Goal: Task Accomplishment & Management: Complete application form

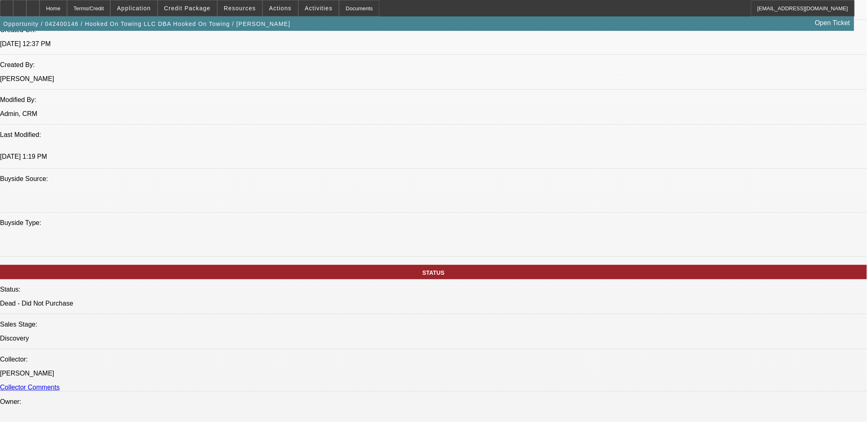
select select "0"
select select "2"
select select "0.1"
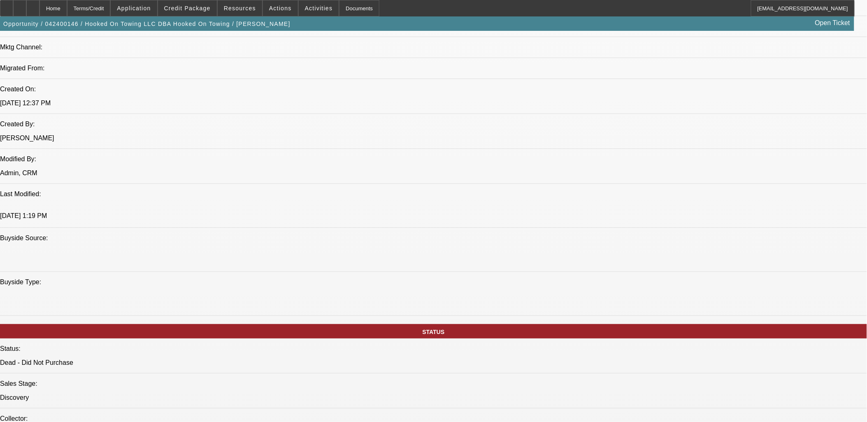
select select "1"
select select "2"
select select "4"
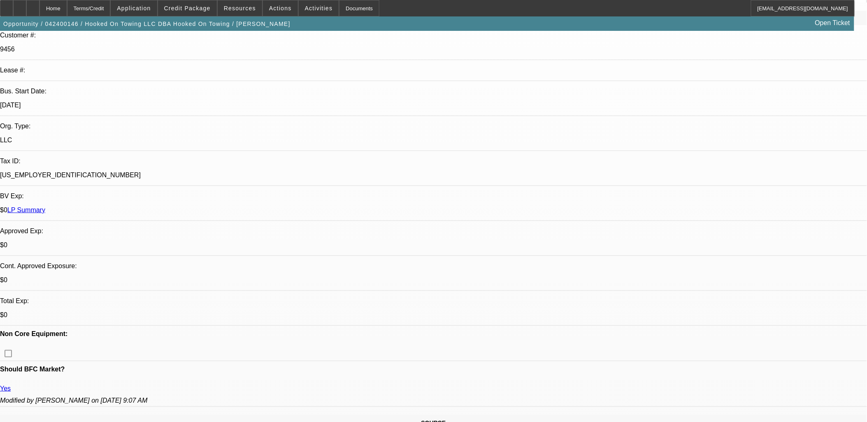
scroll to position [1, 0]
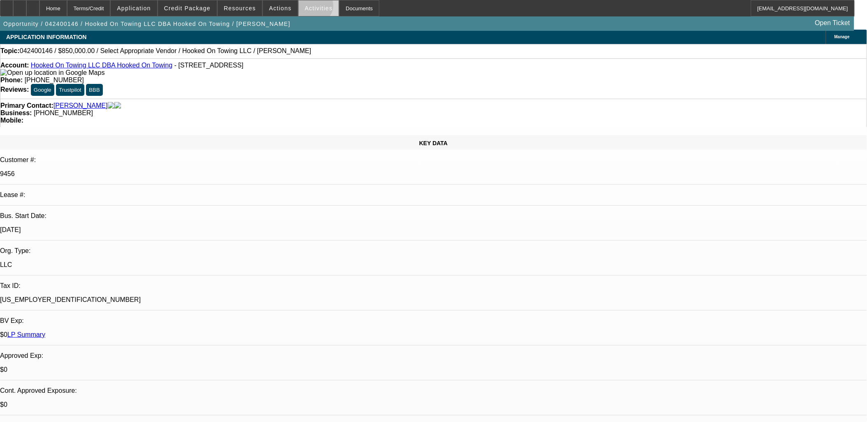
click at [306, 7] on span "Activities" at bounding box center [319, 8] width 28 height 7
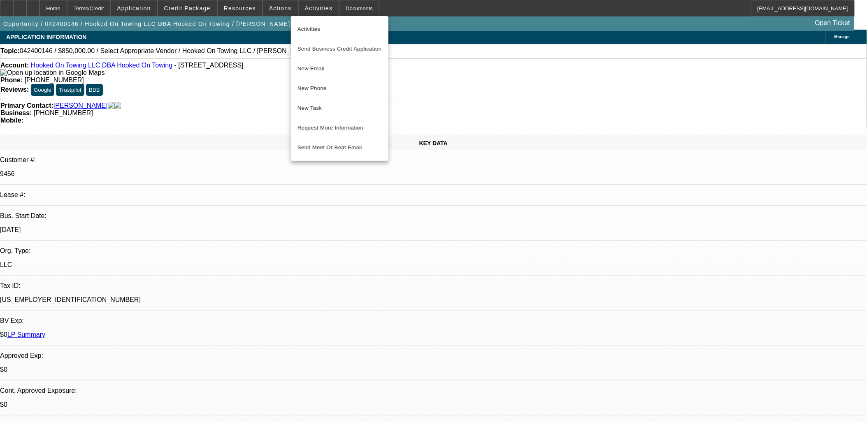
click at [279, 9] on div at bounding box center [433, 211] width 867 height 422
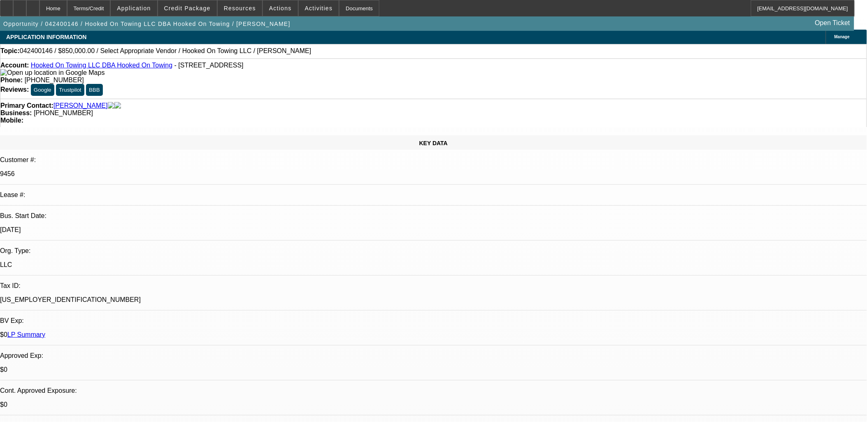
click at [279, 9] on span "Actions" at bounding box center [280, 8] width 23 height 7
click at [279, 9] on div at bounding box center [433, 211] width 867 height 422
click at [279, 9] on span "Actions" at bounding box center [280, 8] width 23 height 7
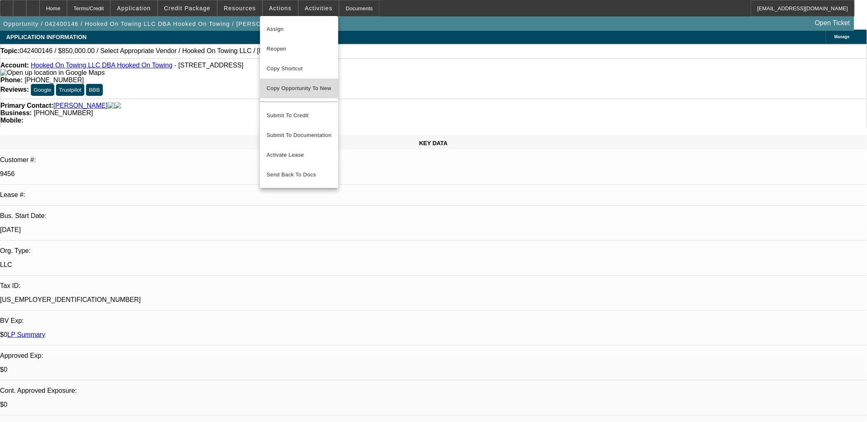
click at [298, 93] on button "Copy Opportunity To New" at bounding box center [299, 89] width 78 height 20
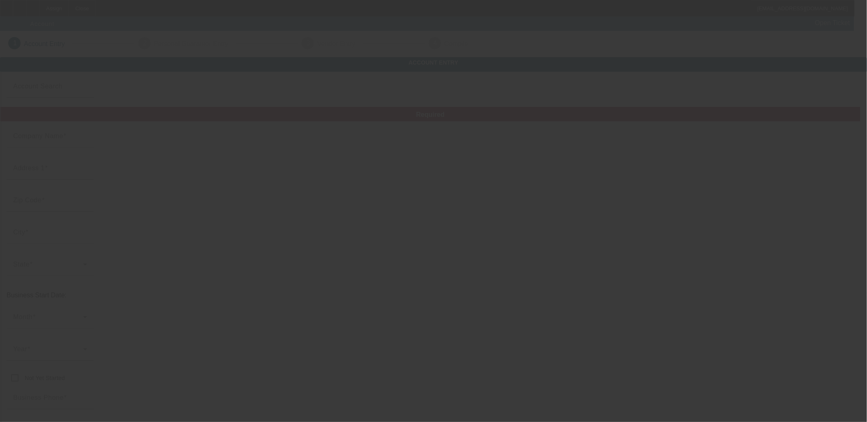
type input "Hooked On Towing LLC"
type input "[STREET_ADDRESS]"
type input "91761"
type input "[GEOGRAPHIC_DATA]"
type input "[PHONE_NUMBER]"
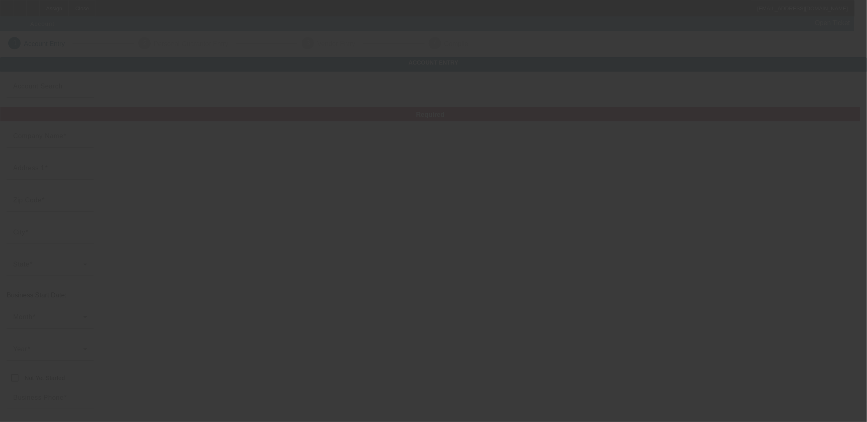
type input "Hooked On Towing"
type input "[EMAIL_ADDRESS][DOMAIN_NAME]"
type input "[GEOGRAPHIC_DATA]"
type input "[US_EMPLOYER_IDENTIFICATION_NUMBER]"
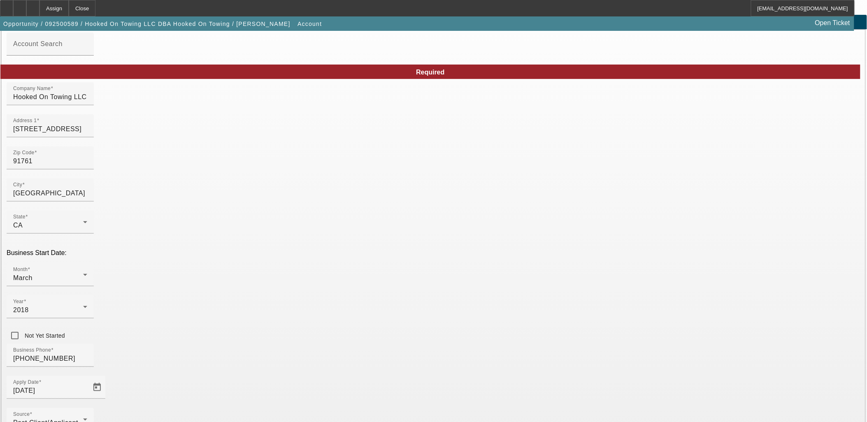
scroll to position [91, 0]
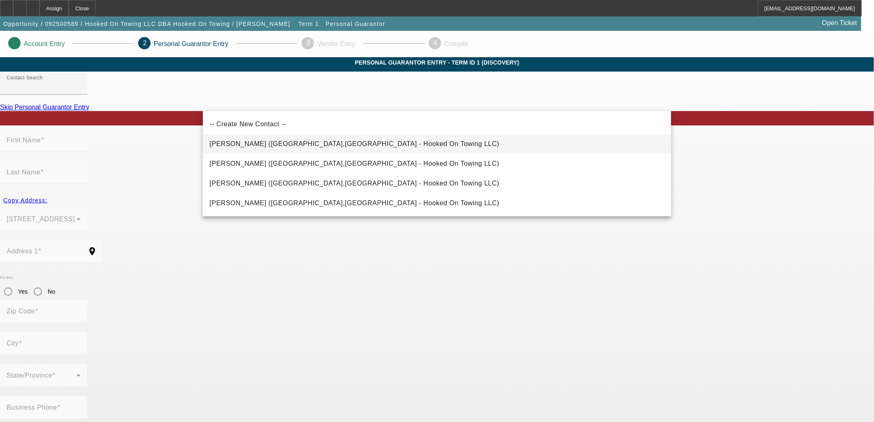
click at [293, 143] on span "Hernandez, Adrian (Ontario,CA - Hooked On Towing LLC)" at bounding box center [355, 143] width 290 height 7
type input "Hernandez, Adrian (Ontario,CA - Hooked On Towing LLC)"
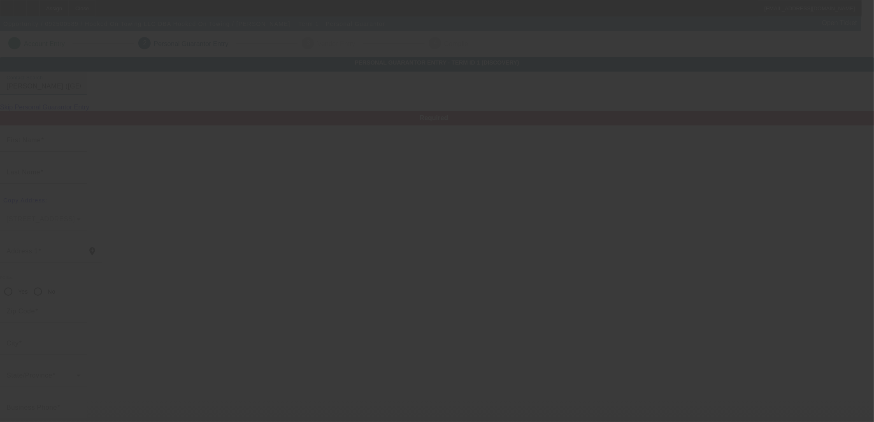
type input "Adrian"
type input "Hernandez"
type input "412 East Locust Street"
radio input "true"
type input "91761"
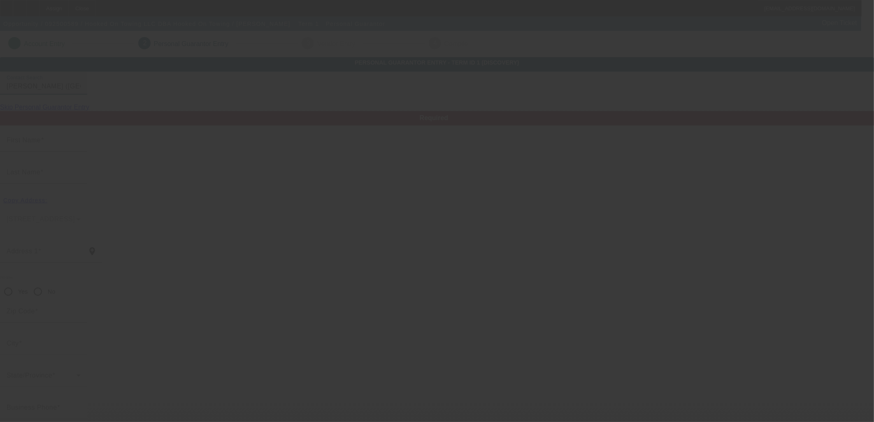
type input "[GEOGRAPHIC_DATA]"
type input "[PHONE_NUMBER]"
type input "0"
type input "622-16-8035"
type input "[EMAIL_ADDRESS][DOMAIN_NAME]"
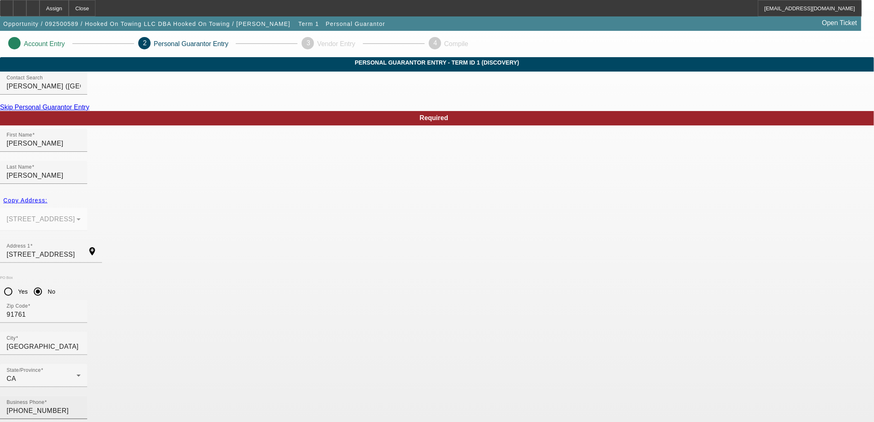
drag, startPoint x: 360, startPoint y: 330, endPoint x: 291, endPoint y: 320, distance: 69.0
click at [291, 396] on div "Business Phone (909) 470-0566 % Business Owned 0" at bounding box center [437, 428] width 874 height 64
type input "100"
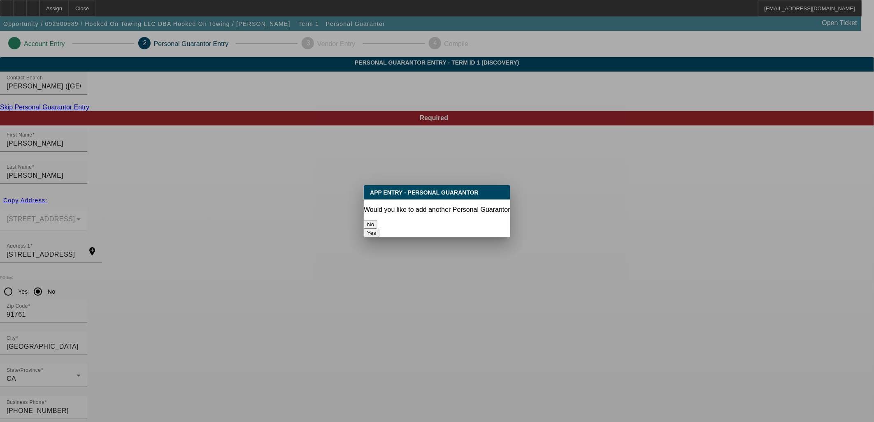
click at [377, 223] on button "No" at bounding box center [371, 224] width 14 height 9
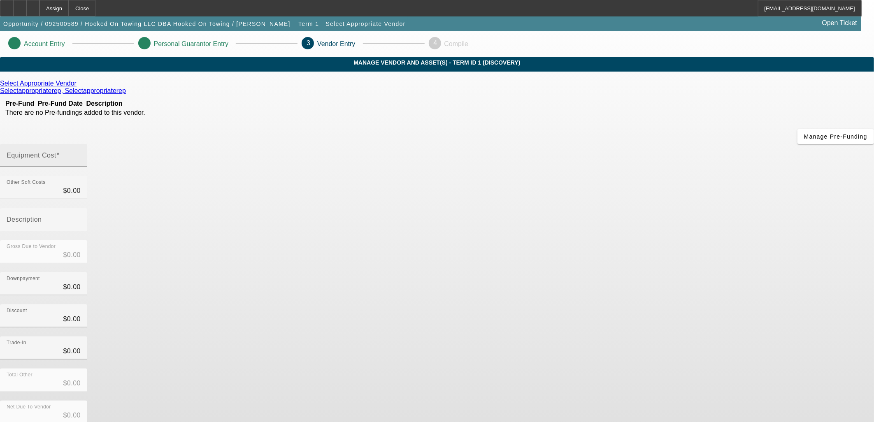
click at [81, 154] on input "Equipment Cost" at bounding box center [44, 159] width 74 height 10
type input "1"
type input "$1.00"
type input "18"
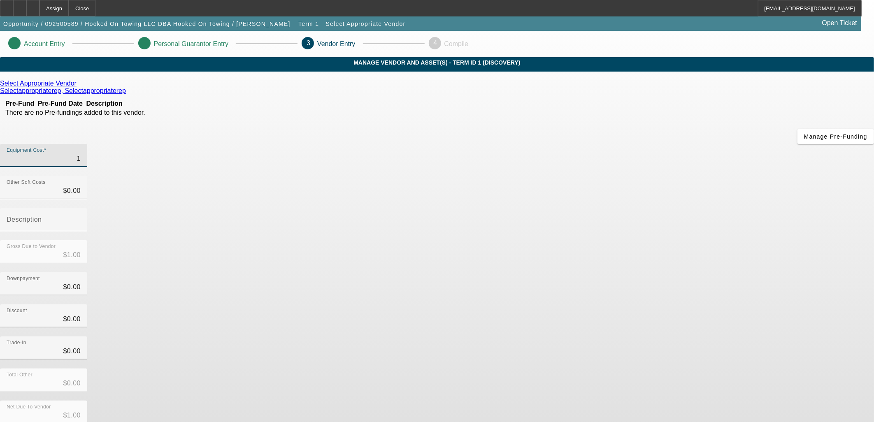
type input "$18.00"
type input "184"
type input "$184.00"
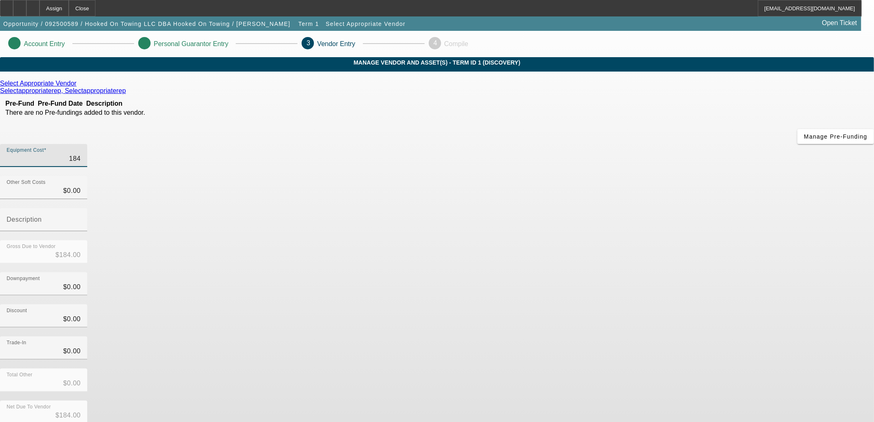
type input "1844"
type input "$1,844.00"
type input "18446"
type input "$18,446.00"
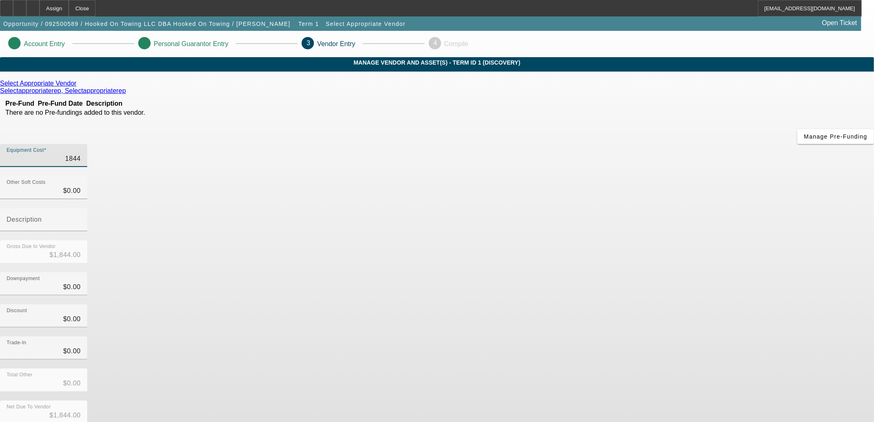
type input "$18,446.00"
type input "184461"
type input "$184,461.00"
type input "184461.5"
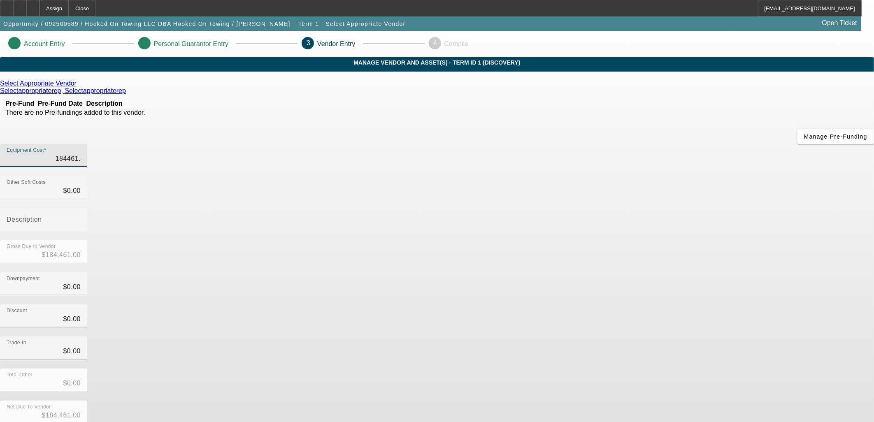
type input "$184,461.50"
type input "184461.52"
type input "$184,461.52"
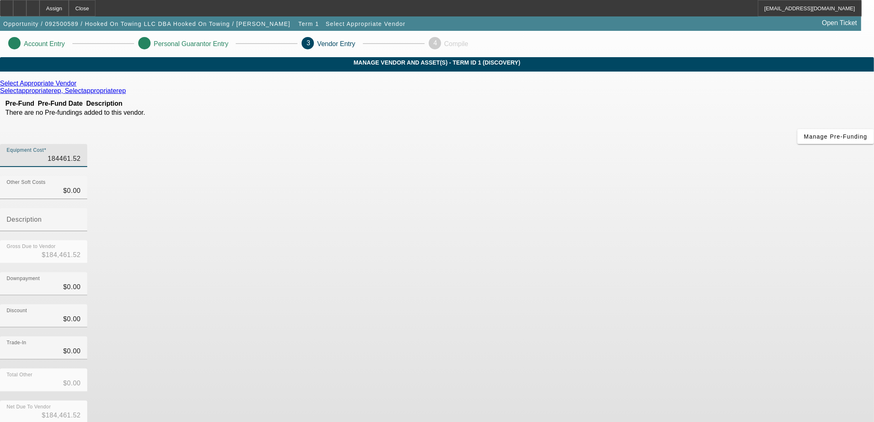
type input "$184,461.52"
click at [79, 87] on icon at bounding box center [79, 83] width 0 height 7
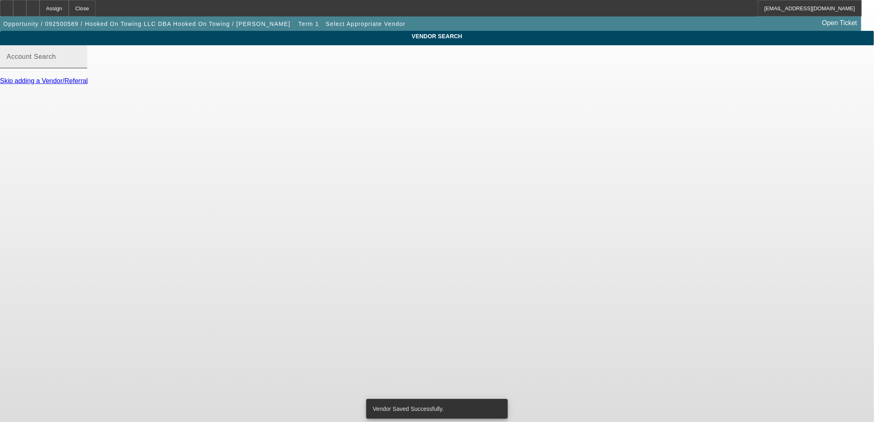
click at [81, 64] on input "Account Search" at bounding box center [44, 60] width 74 height 10
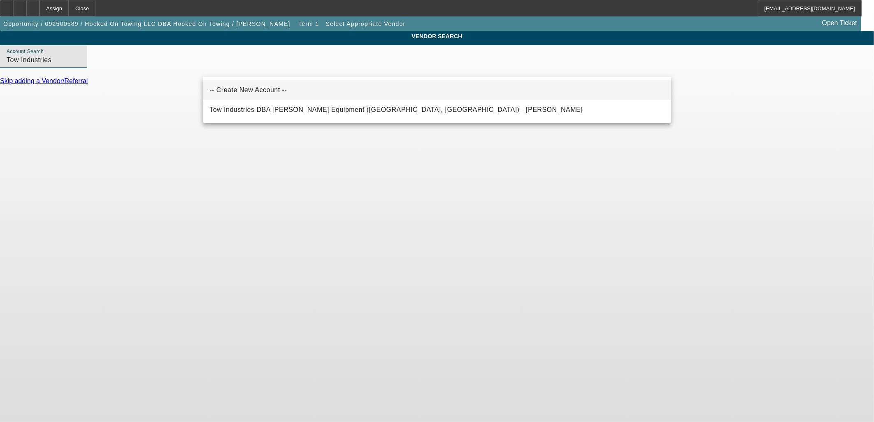
click at [296, 98] on mat-option "-- Create New Account --" at bounding box center [437, 90] width 468 height 20
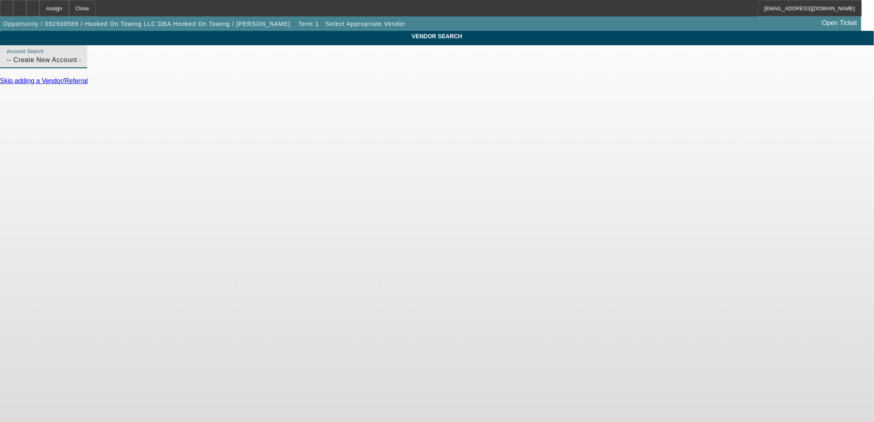
drag, startPoint x: 262, startPoint y: 72, endPoint x: 161, endPoint y: 59, distance: 101.6
click at [161, 59] on div "VENDOR SEARCH Account Search -- Create New Account -- Skip adding a Vendor/Refe…" at bounding box center [437, 61] width 874 height 61
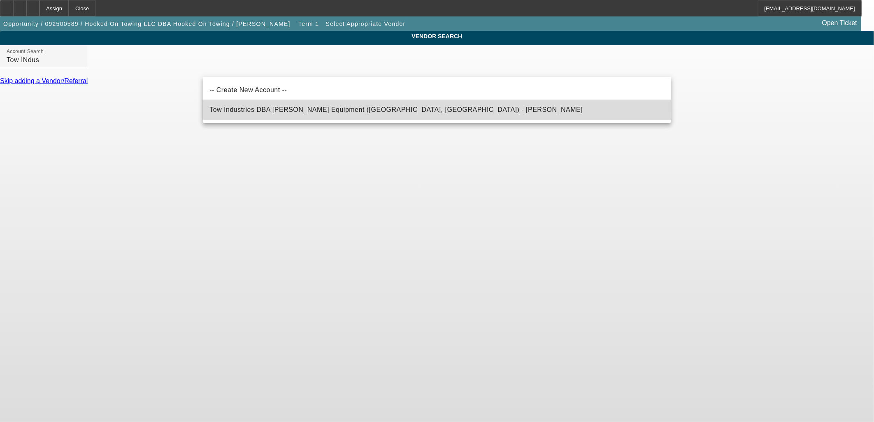
click at [261, 109] on span "Tow Industries DBA Baatz Equipment (West Covina, CA) - Baatz, Mark" at bounding box center [396, 109] width 373 height 7
type input "Tow Industries DBA Baatz Equipment (West Covina, CA) - Baatz, Mark"
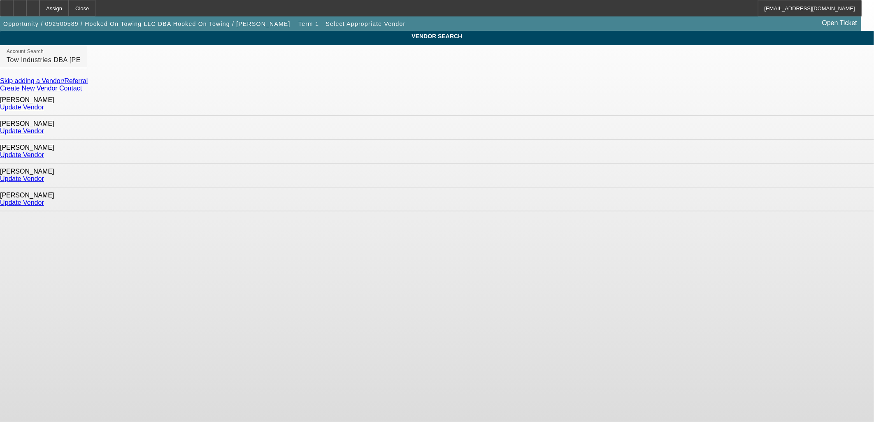
click at [44, 105] on link "Update Vendor" at bounding box center [22, 107] width 44 height 7
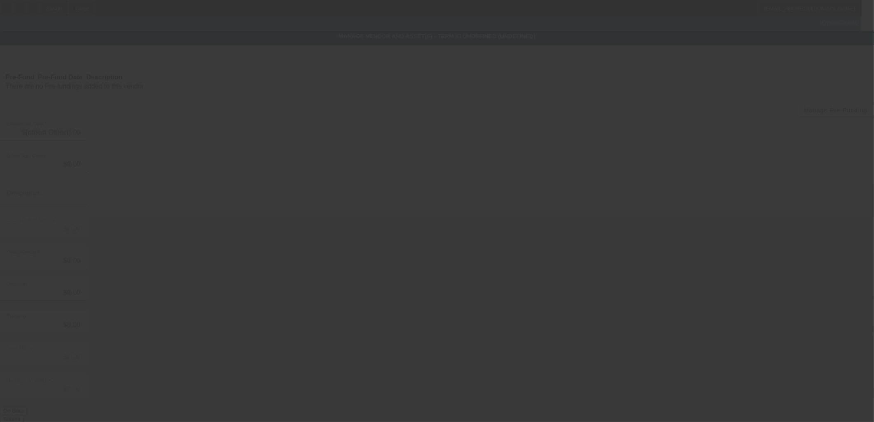
type input "$184,461.52"
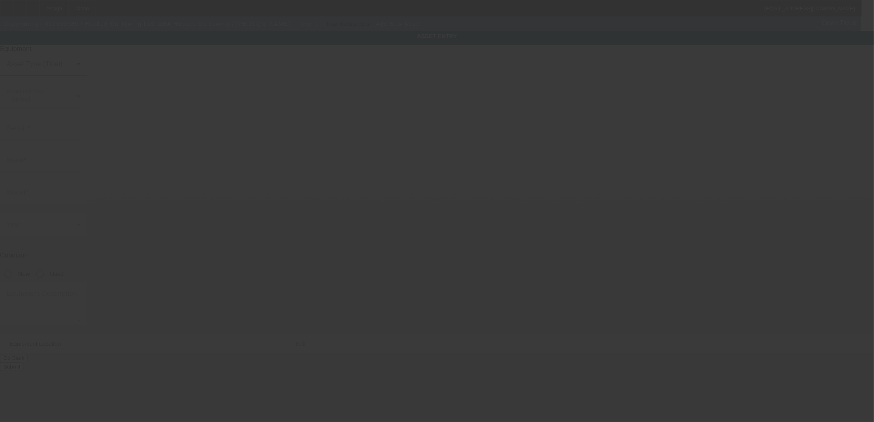
type input "[STREET_ADDRESS]"
type input "[GEOGRAPHIC_DATA]"
type input "91761"
type input "[GEOGRAPHIC_DATA]"
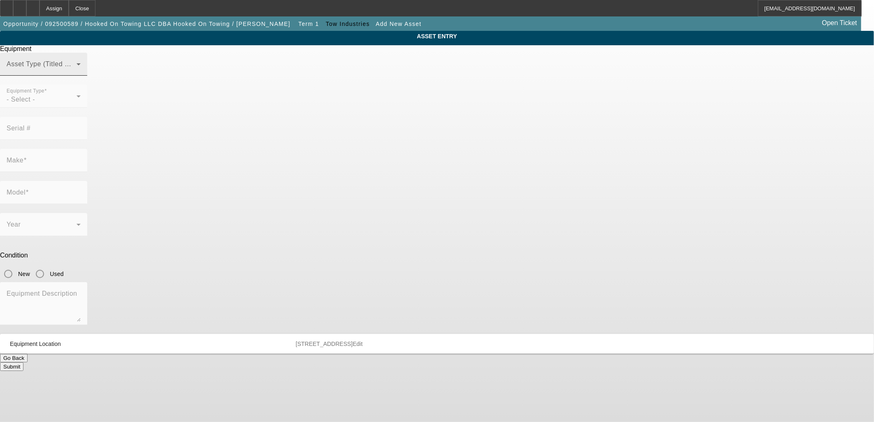
click at [77, 72] on span at bounding box center [42, 68] width 70 height 10
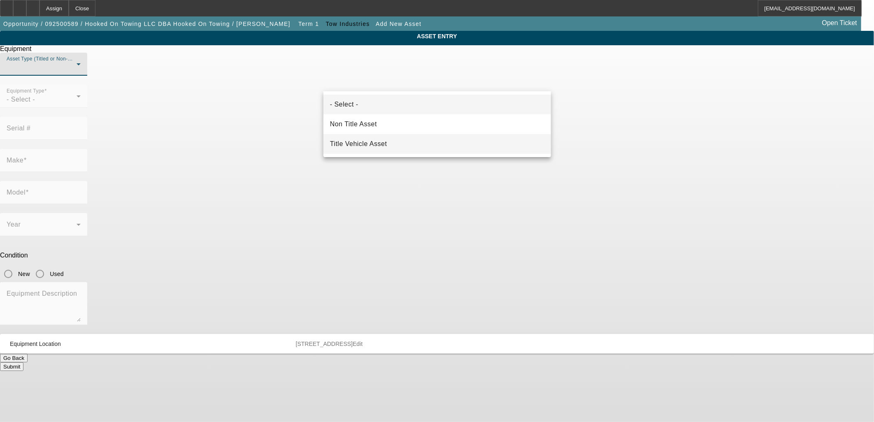
click at [358, 149] on mat-option "Title Vehicle Asset" at bounding box center [438, 144] width 228 height 20
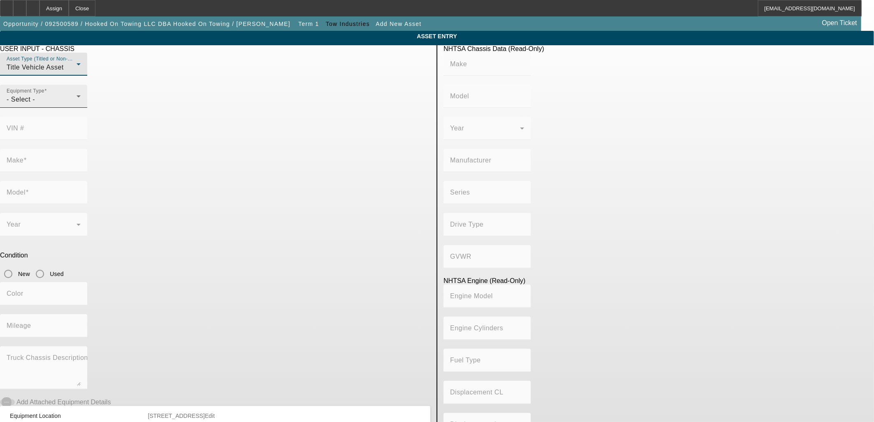
click at [77, 105] on div "- Select -" at bounding box center [42, 100] width 70 height 10
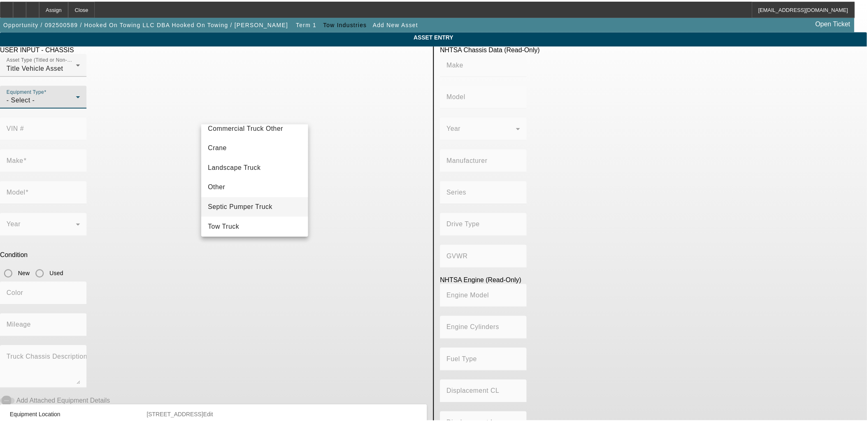
scroll to position [91, 0]
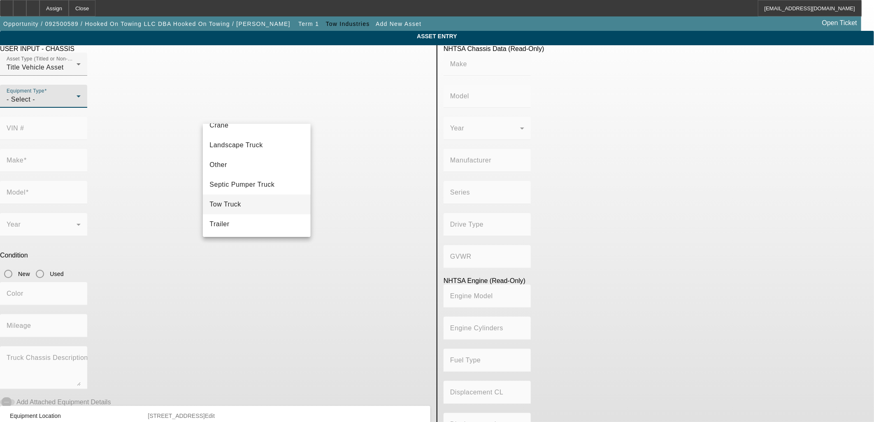
click at [247, 200] on mat-option "Tow Truck" at bounding box center [256, 205] width 107 height 20
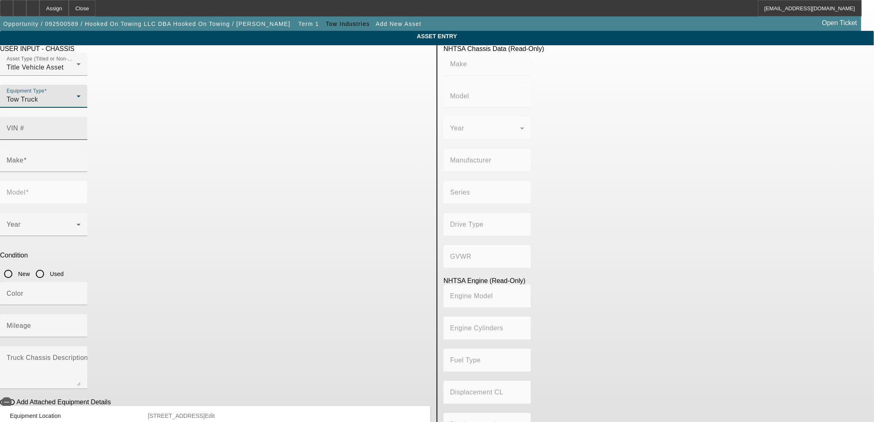
click at [81, 127] on input "VIN #" at bounding box center [44, 132] width 74 height 10
type input "1fvacwfc0shvu6063"
type input "FREIGHTLINER"
type input "M2"
type input "DAIMLER TRUCK NORTH AMERICA LLC"
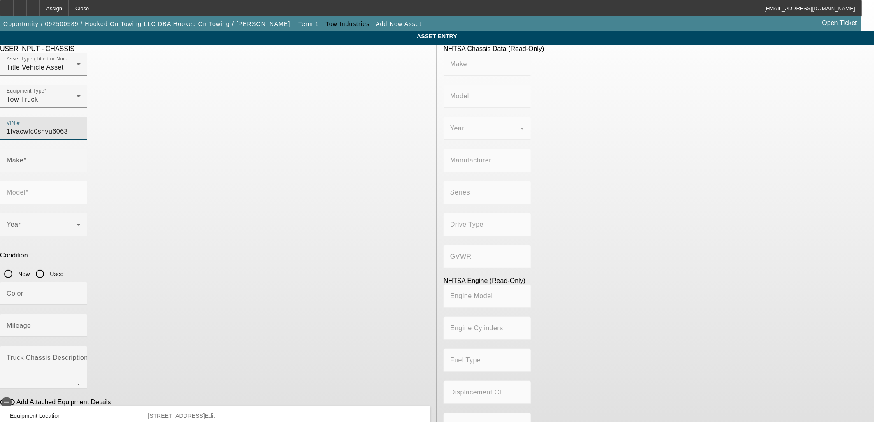
type input "M2 106 Medium Duty"
type input "4x2"
type input "Class 6: 19,501 - 26,000 lb (8,845 - 11,794 kg)"
type input "B6.7"
type input "6"
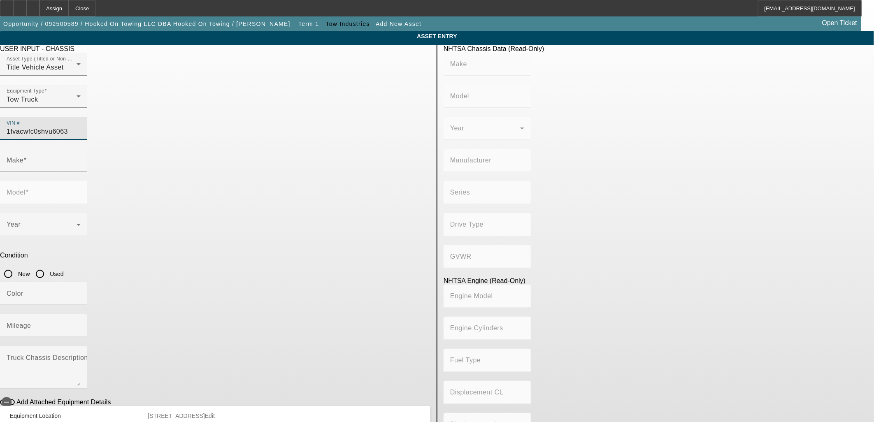
type input "Diesel"
type input "408.85908543470"
type input "6.7"
type input "1FVACWFC0SHVU6063"
click at [16, 266] on input "New" at bounding box center [8, 274] width 16 height 16
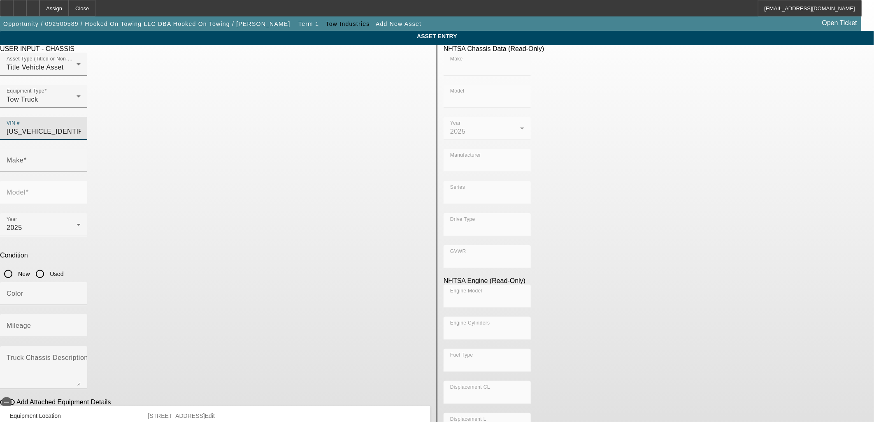
radio input "true"
type input "FREIGHTLINER"
type input "M2"
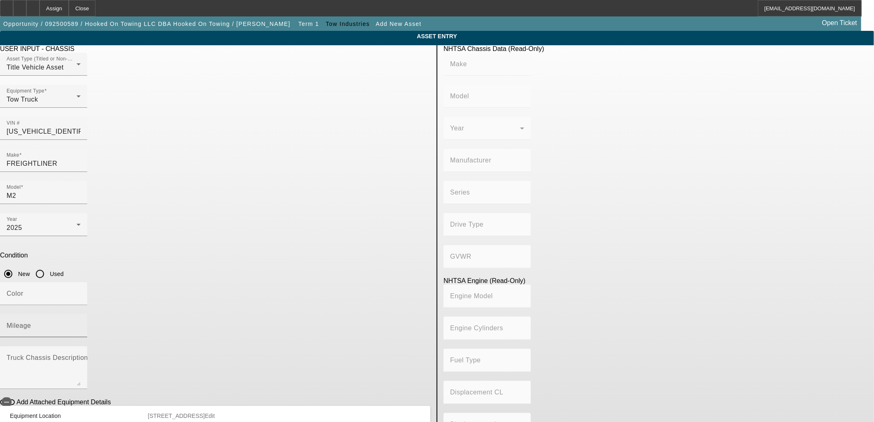
click at [31, 322] on mat-label "Mileage" at bounding box center [19, 325] width 25 height 7
click at [81, 324] on input "Mileage" at bounding box center [44, 329] width 74 height 10
type input "FREIGHTLINER"
type input "M2"
type input "DAIMLER TRUCK NORTH AMERICA LLC"
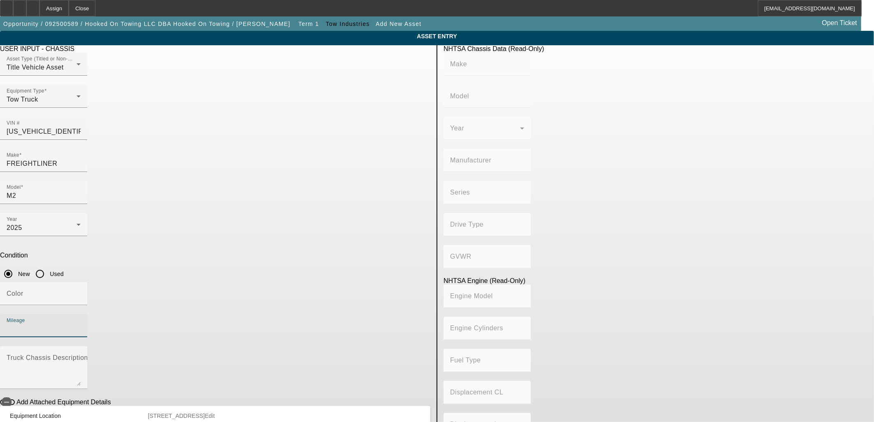
type input "M2 106 Medium Duty"
type input "4x2"
type input "Class 6: 19,501 - 26,000 lb (8,845 - 11,794 kg)"
type input "B6.7"
type input "6"
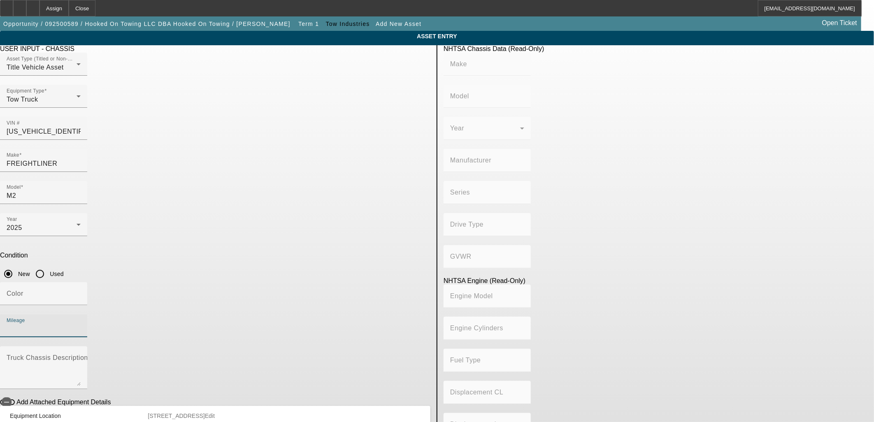
type input "Diesel"
type input "408.85908543470"
type input "6.7"
type input "10"
click at [81, 356] on textarea "Truck Chassis Description (Describe the truck chassis only)" at bounding box center [44, 371] width 74 height 30
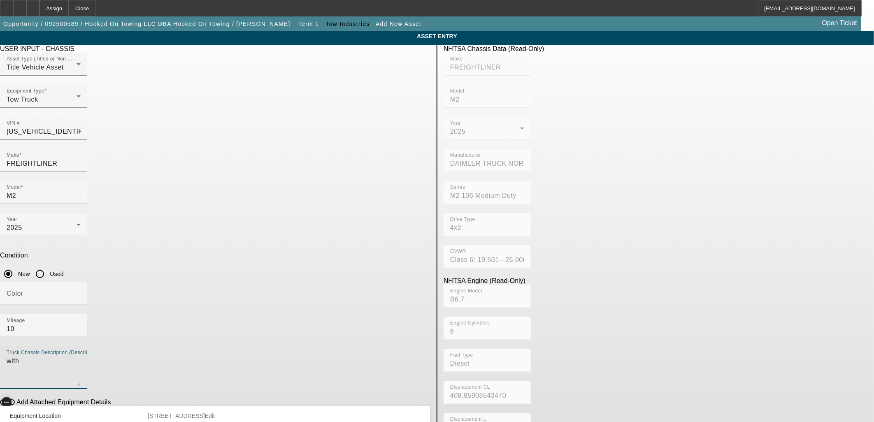
type textarea "with"
click at [15, 394] on span "button" at bounding box center [6, 402] width 16 height 16
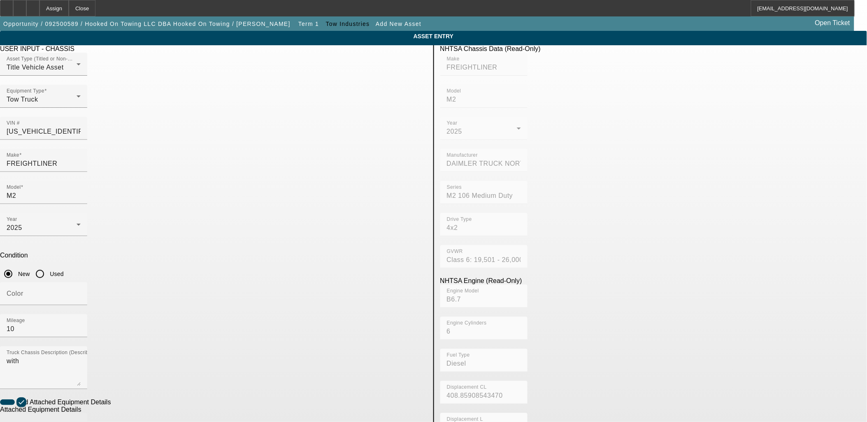
click at [81, 414] on div "Make" at bounding box center [44, 425] width 74 height 23
type input "Loadrite"
click at [237, 355] on span "Create New Make/Model Match" at bounding box center [244, 355] width 77 height 17
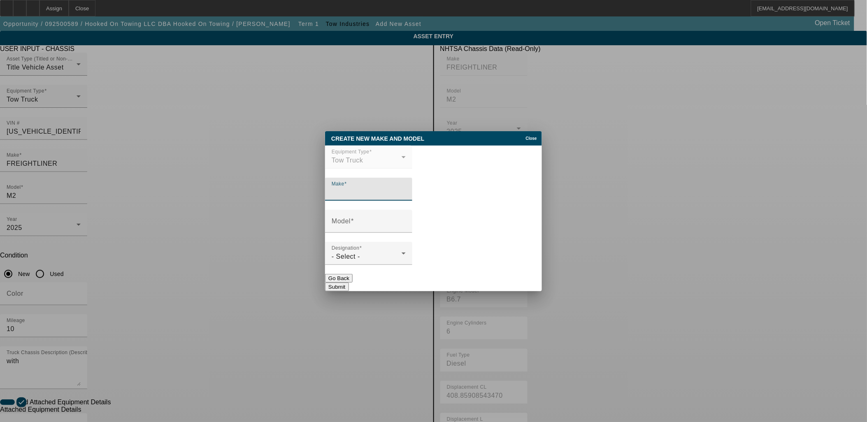
click at [375, 198] on input "Make" at bounding box center [369, 193] width 74 height 10
type input "L"
click at [524, 134] on div "Close" at bounding box center [533, 135] width 18 height 9
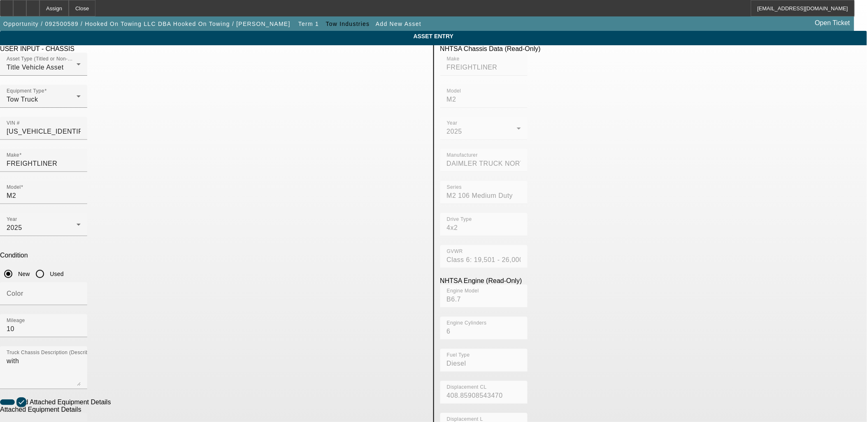
click at [81, 414] on div "Make" at bounding box center [44, 425] width 74 height 23
type input "21.5"
click at [233, 356] on span "Create New Make/Model Match" at bounding box center [244, 355] width 77 height 17
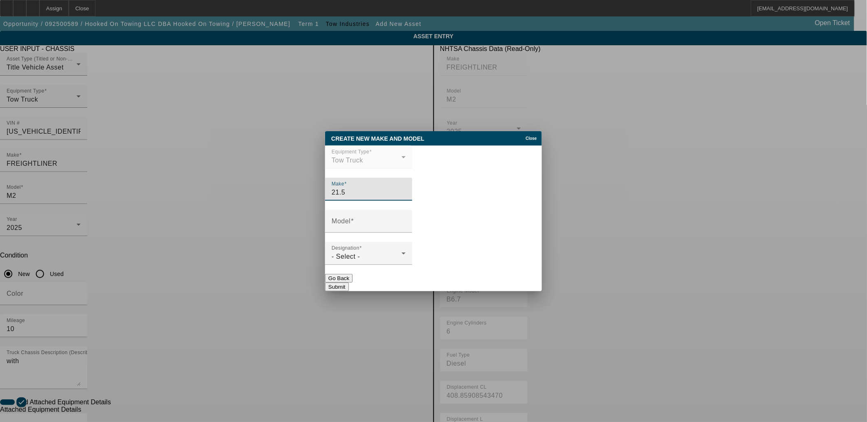
type input "21.5"
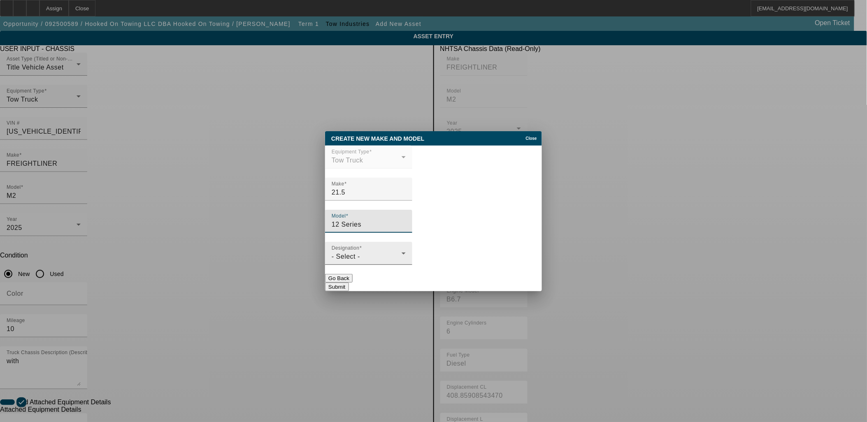
type input "12 Series"
click at [406, 250] on div "Designation - Select -" at bounding box center [369, 253] width 74 height 23
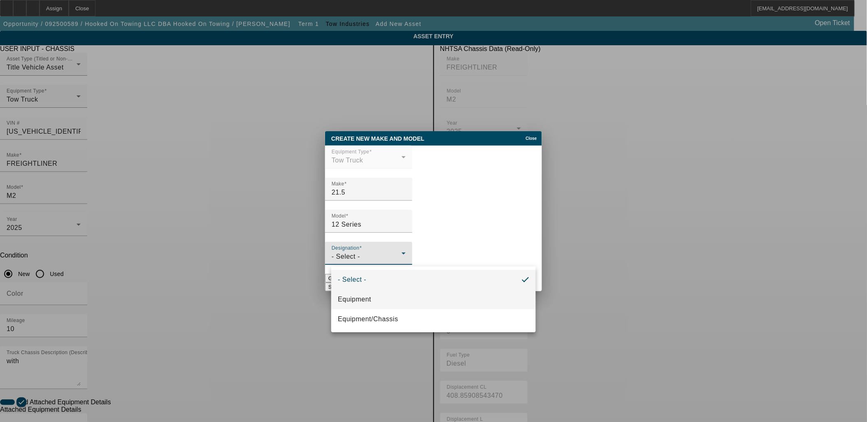
click at [372, 290] on mat-option "Equipment" at bounding box center [433, 300] width 205 height 20
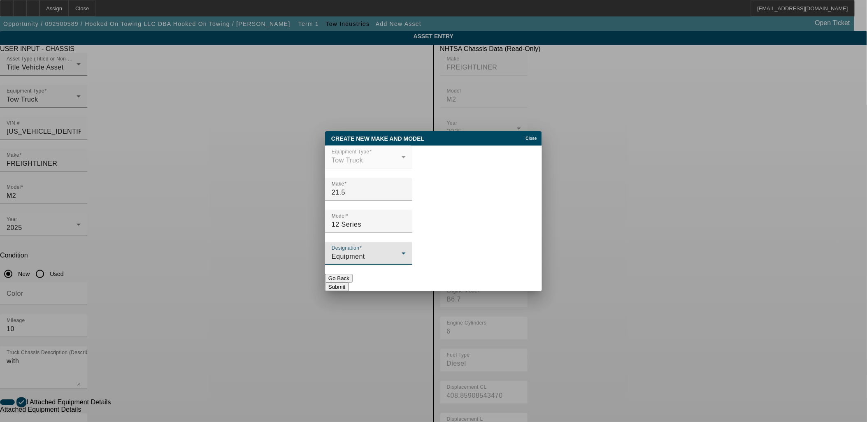
click at [349, 283] on button "Submit" at bounding box center [336, 287] width 23 height 9
click at [349, 290] on button "Submit" at bounding box center [336, 287] width 23 height 9
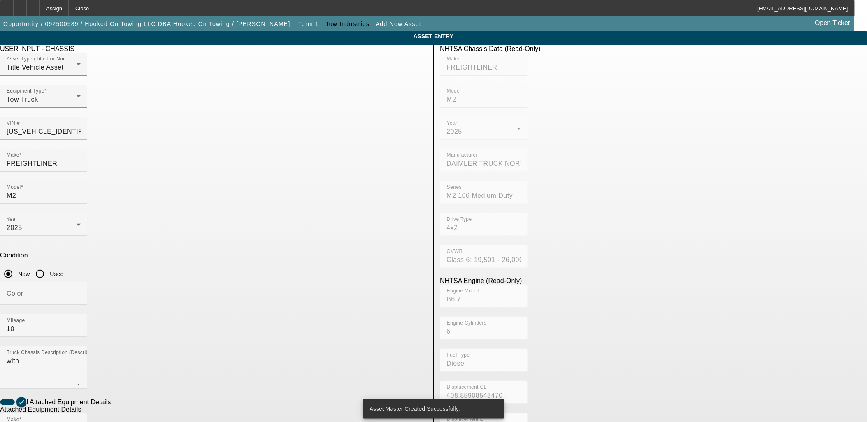
type input "21.5"
type input "12 Series"
radio input "true"
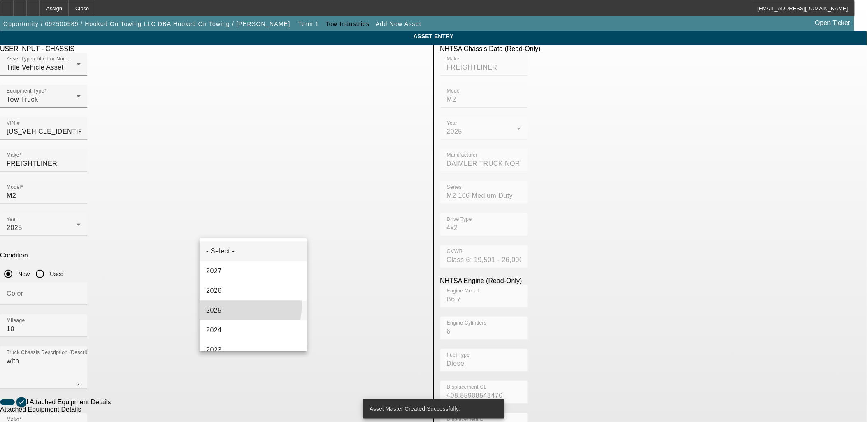
click at [228, 305] on mat-option "2025" at bounding box center [253, 311] width 107 height 20
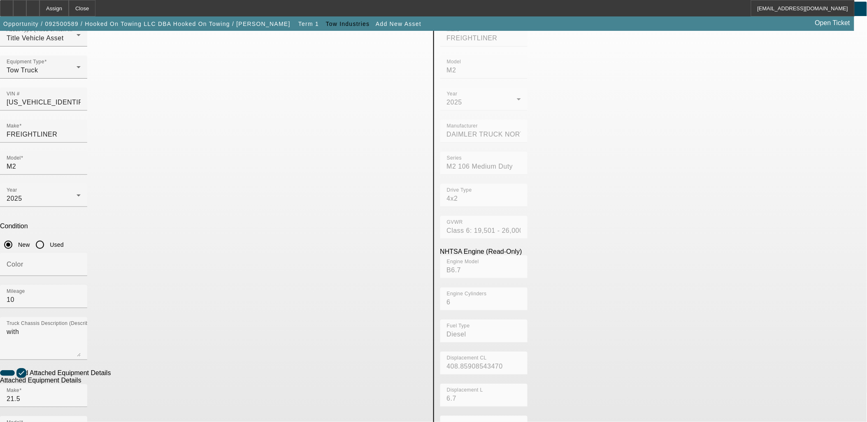
scroll to position [46, 0]
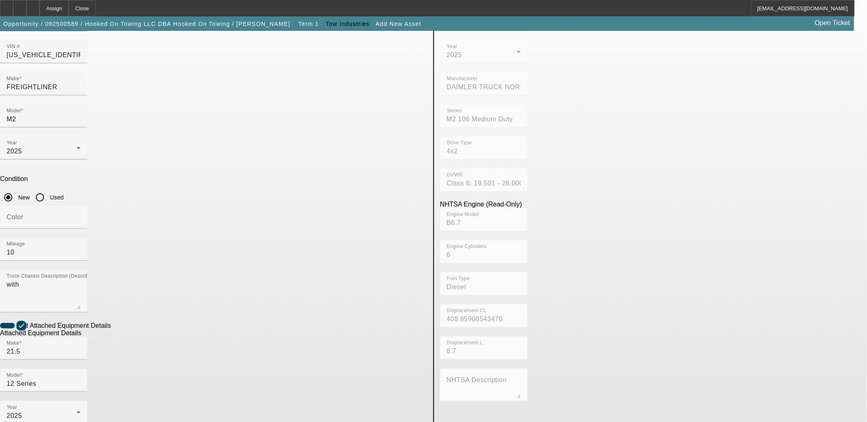
scroll to position [107, 0]
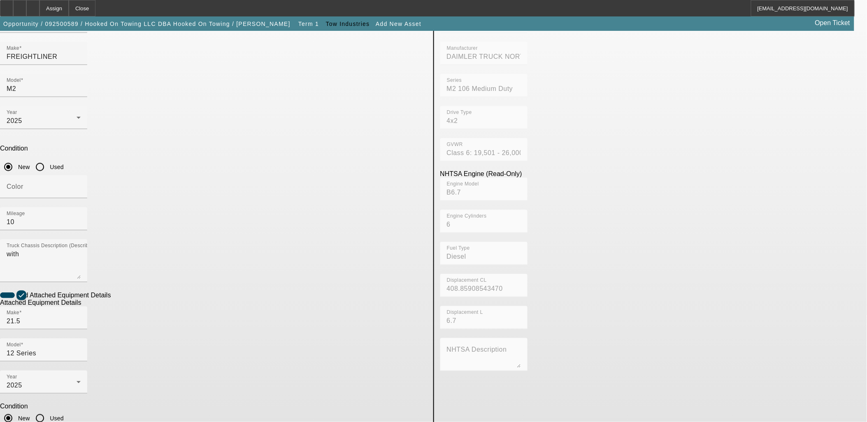
type input "ST12L2G253149"
type textarea "And All"
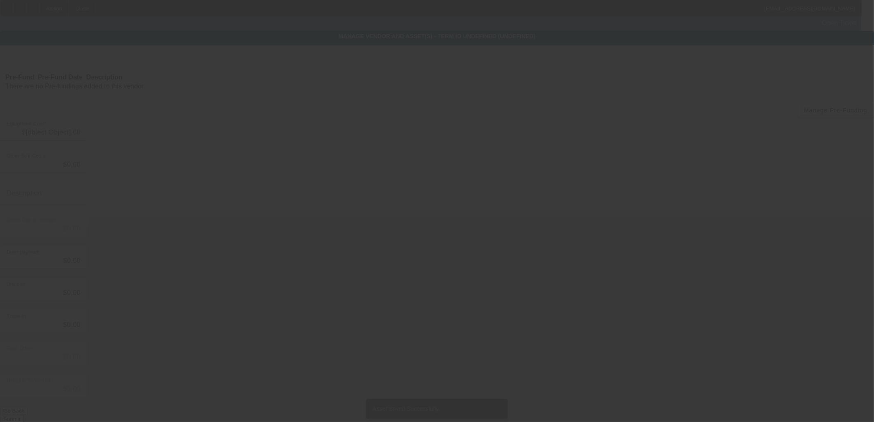
type input "$184,461.52"
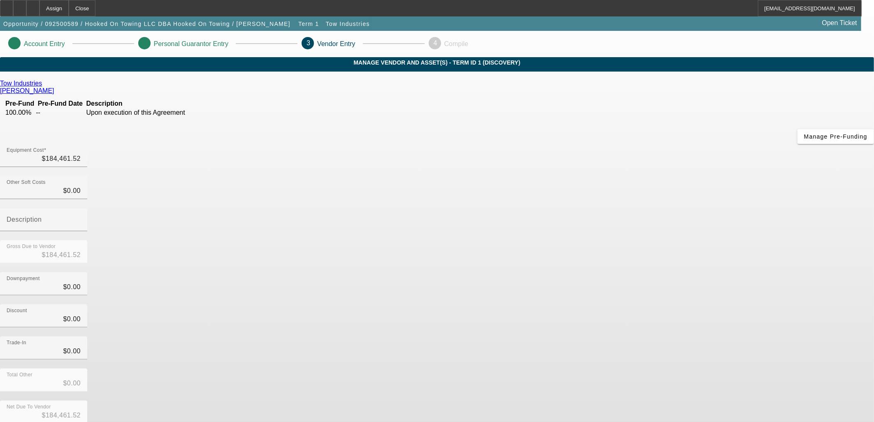
click at [282, 256] on div "Tow Industries Baatz, Tory Pre-Fund Pre-Fund Date Description 100.00% -- Upon e…" at bounding box center [437, 261] width 874 height 362
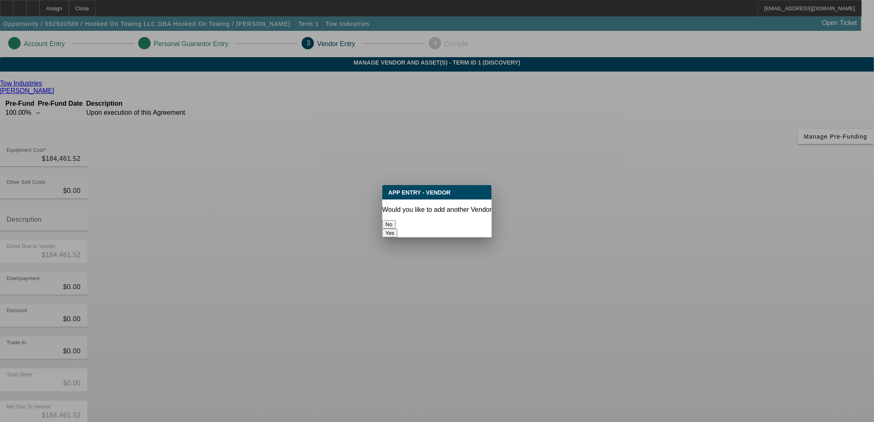
click at [613, 291] on div at bounding box center [437, 211] width 874 height 422
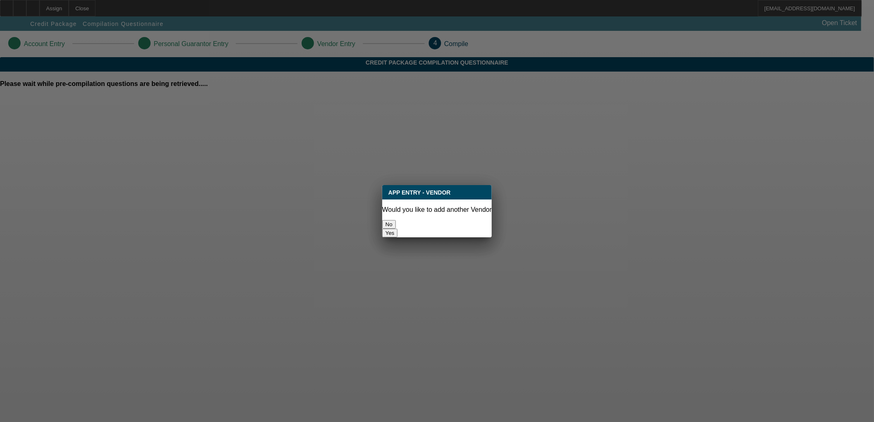
click at [396, 223] on button "No" at bounding box center [389, 224] width 14 height 9
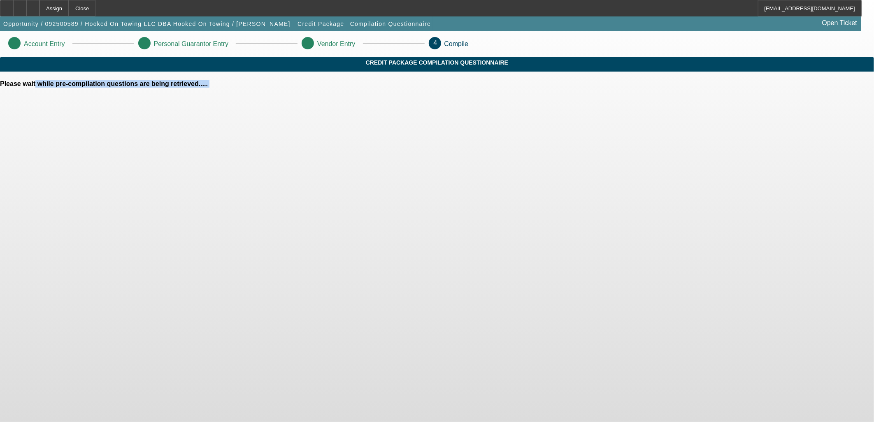
click at [404, 223] on body "Assign Close PDAquila@beaconfunding.com Opportunity / 092500589 / Hooked On Tow…" at bounding box center [437, 211] width 874 height 422
click at [446, 225] on body "Assign Close PDAquila@beaconfunding.com Opportunity / 092500589 / Hooked On Tow…" at bounding box center [437, 211] width 874 height 422
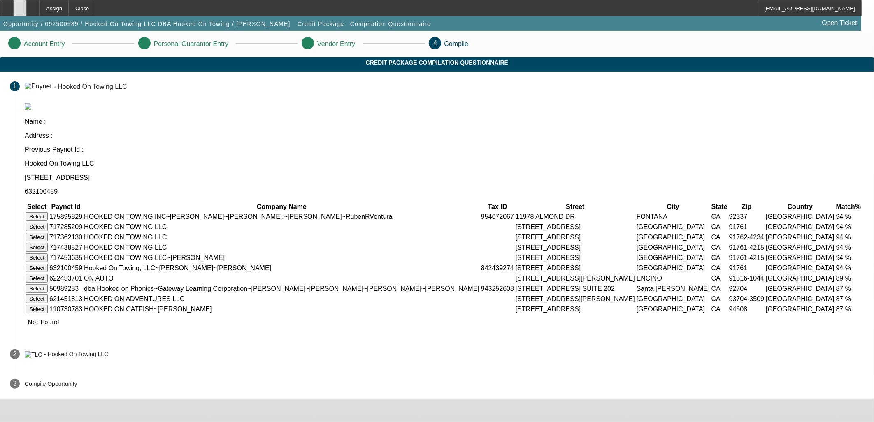
click at [26, 9] on div at bounding box center [19, 8] width 13 height 16
click at [48, 223] on button "Select" at bounding box center [37, 227] width 22 height 9
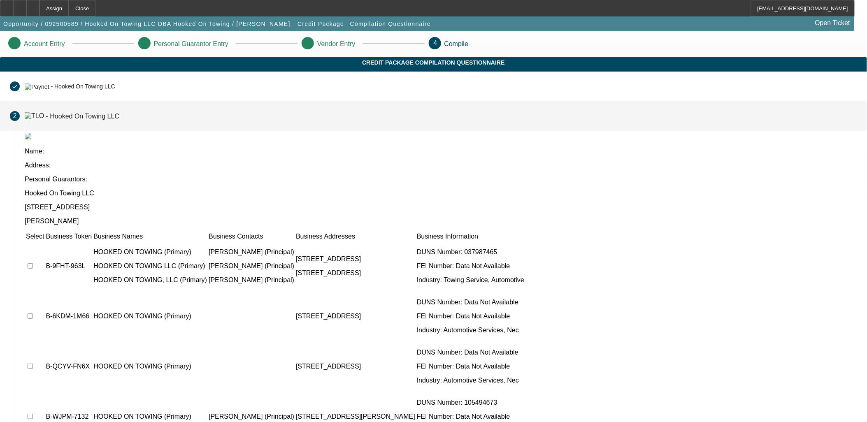
click at [33, 263] on input "checkbox" at bounding box center [30, 265] width 5 height 5
checkbox input "true"
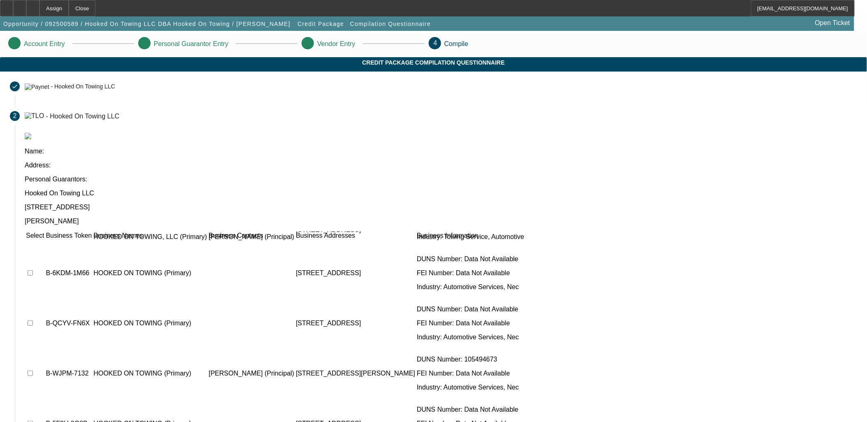
scroll to position [74, 0]
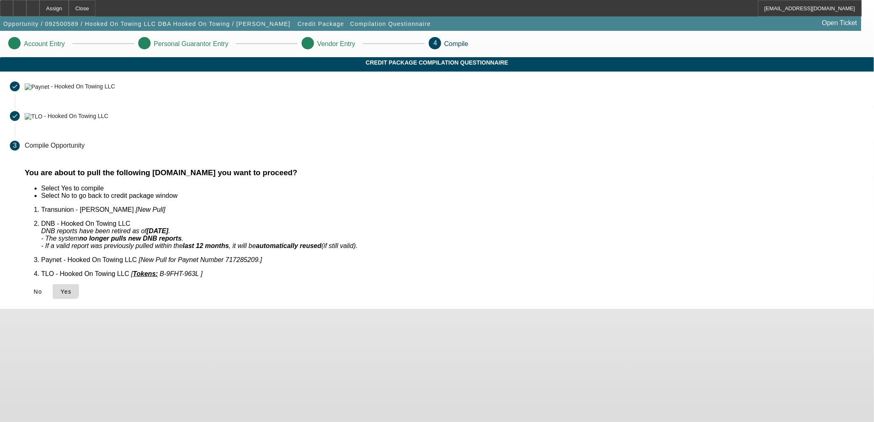
click at [61, 289] on icon at bounding box center [61, 292] width 0 height 7
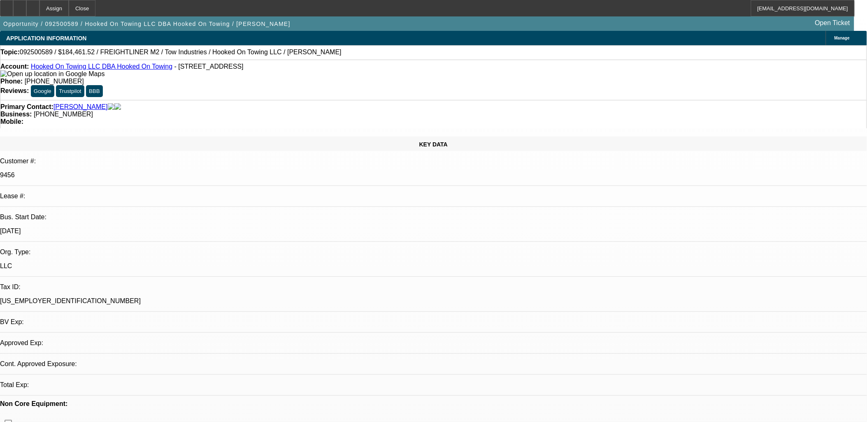
select select "0"
select select "2"
select select "0.1"
select select "4"
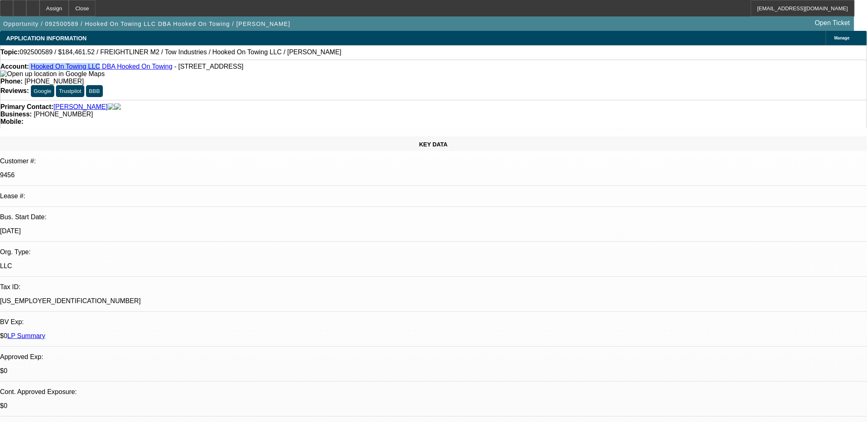
drag, startPoint x: 36, startPoint y: 68, endPoint x: 94, endPoint y: 65, distance: 58.1
click at [94, 65] on div "Account: Hooked On Towing LLC DBA Hooked On Towing - 412 E Locust St, Ontario, …" at bounding box center [433, 70] width 866 height 15
copy div "Hooked On Towing LLC"
click at [33, 5] on icon at bounding box center [33, 5] width 0 height 0
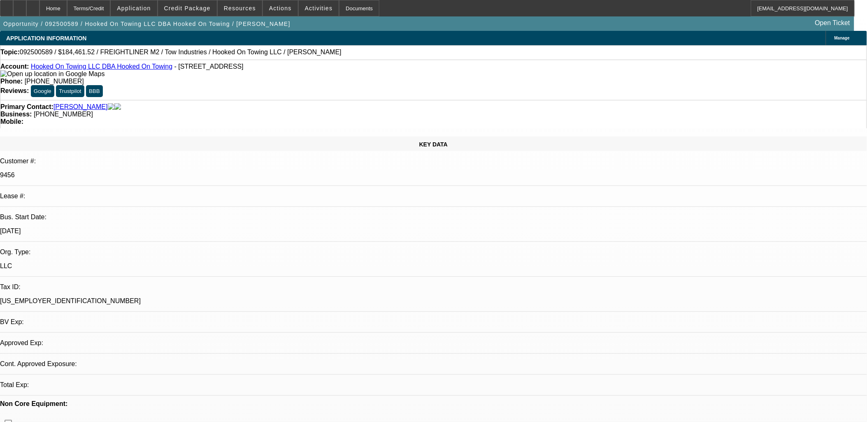
select select "0"
select select "2"
select select "0.1"
select select "1"
select select "2"
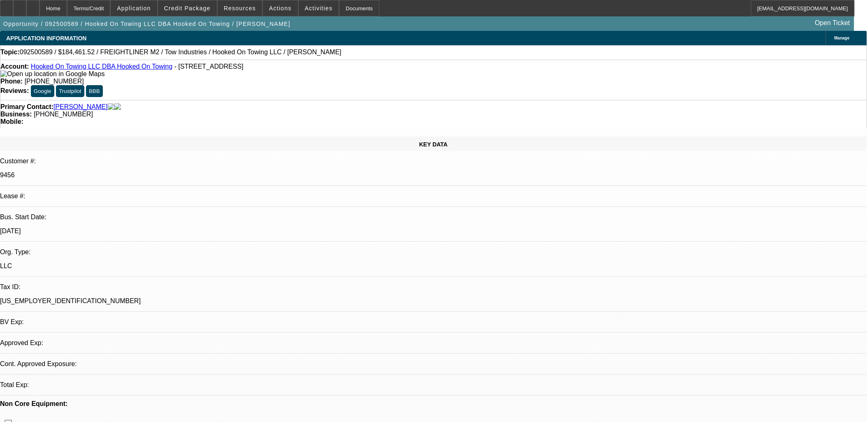
select select "4"
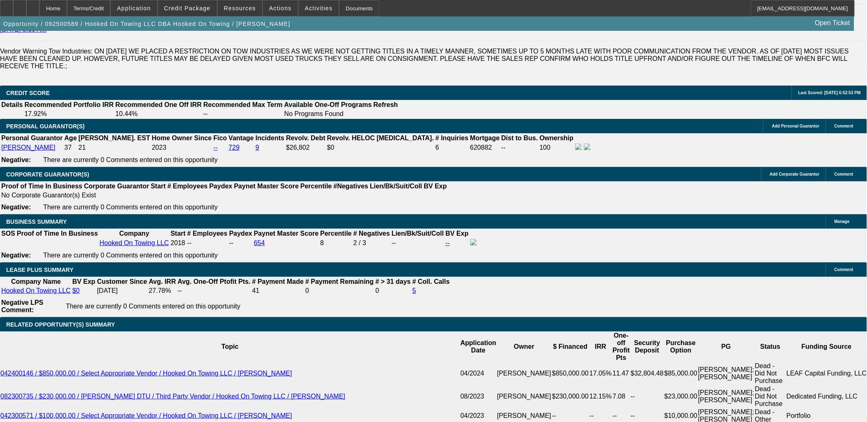
scroll to position [1189, 0]
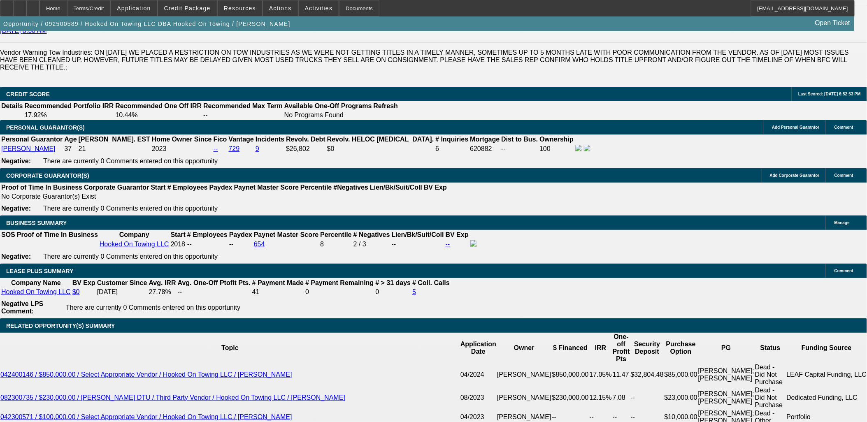
type input "$0.00"
type input "72"
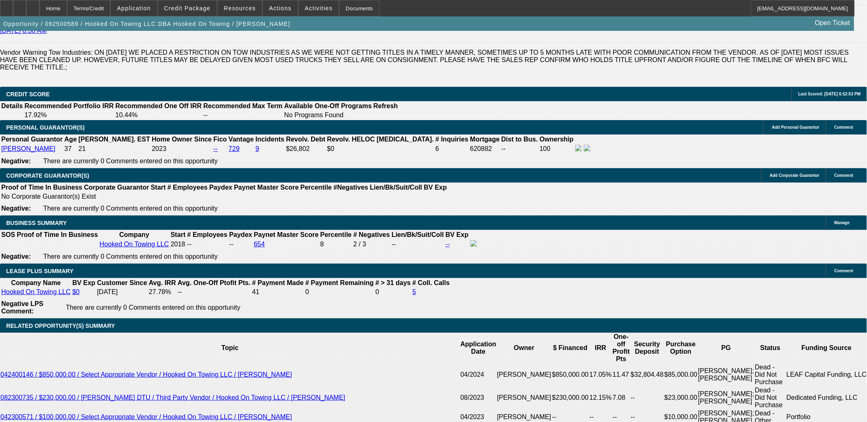
type input "0"
type input "$5,123.94"
type input "$2,561.97"
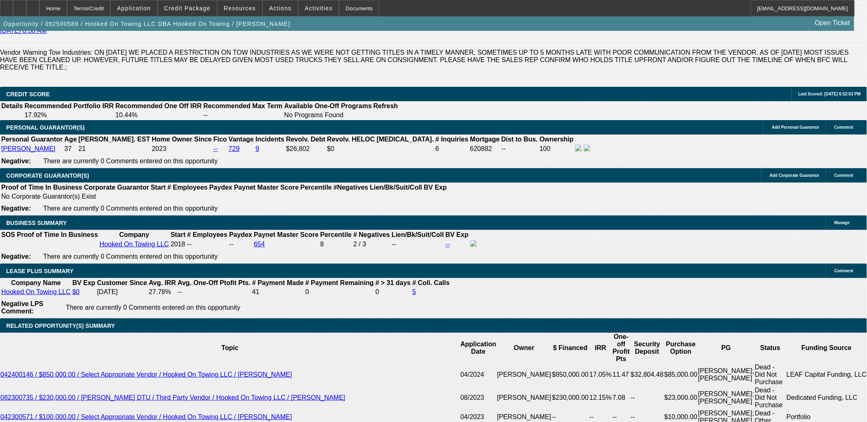
type input "8"
type input "$6,468.42"
type input "$3,234.21"
type input "8.5"
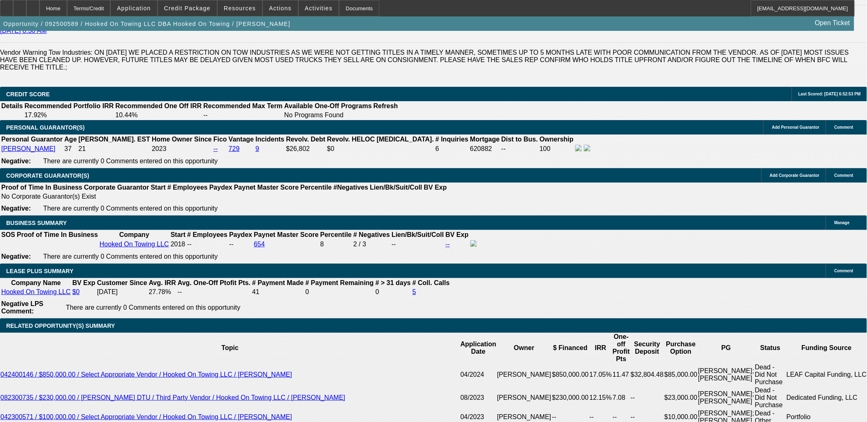
type input "$6,558.86"
type input "$3,279.43"
type input "8.5"
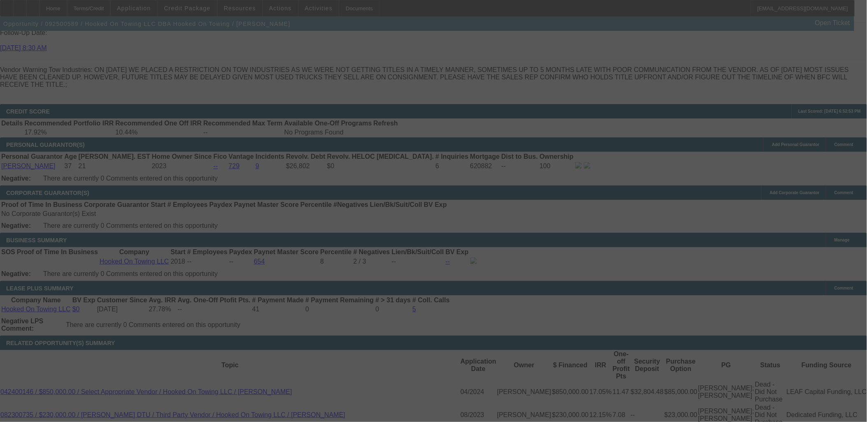
scroll to position [1235, 0]
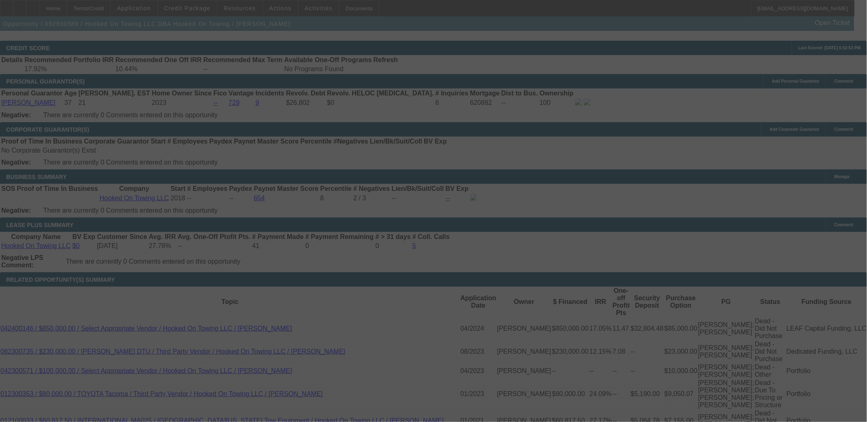
select select "0"
select select "2"
select select "0.1"
select select "4"
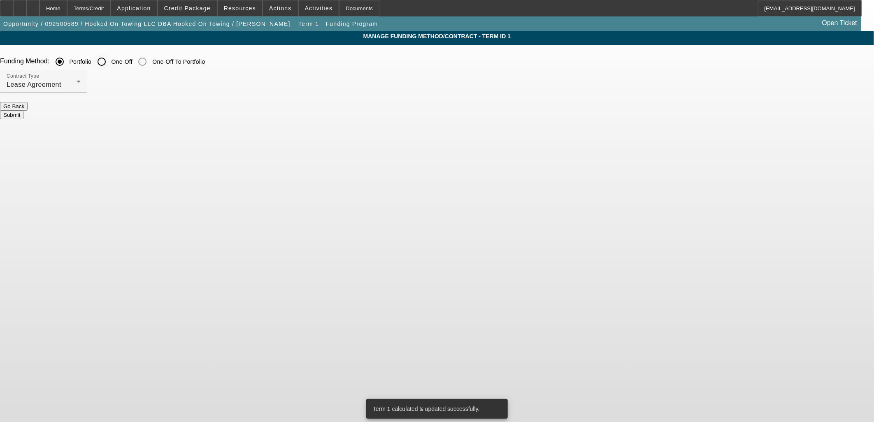
drag, startPoint x: 303, startPoint y: 65, endPoint x: 300, endPoint y: 69, distance: 5.5
click at [110, 65] on input "One-Off" at bounding box center [101, 62] width 16 height 16
radio input "true"
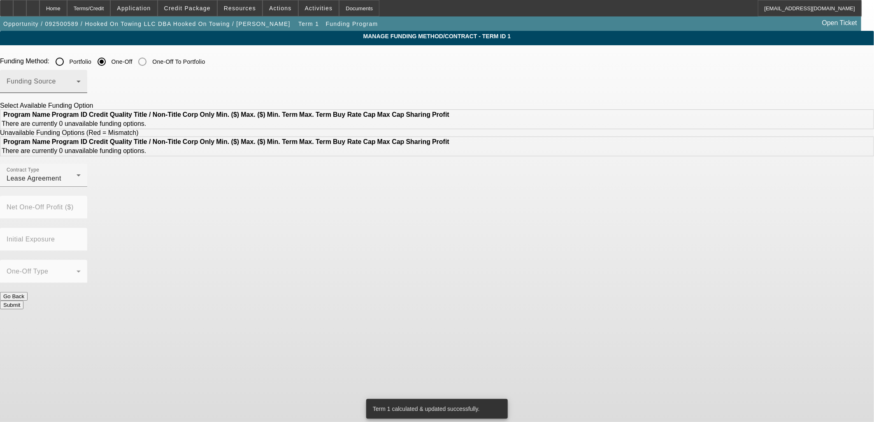
click at [77, 87] on span at bounding box center [42, 85] width 70 height 10
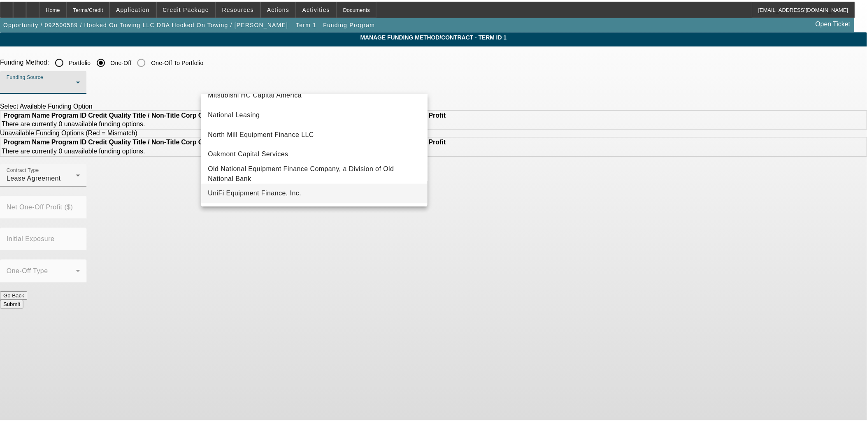
scroll to position [233, 0]
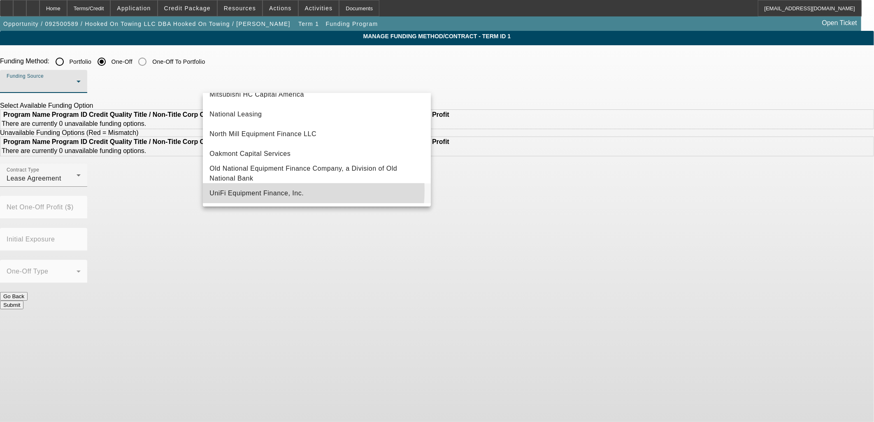
click at [262, 190] on span "UniFi Equipment Finance, Inc." at bounding box center [257, 194] width 94 height 10
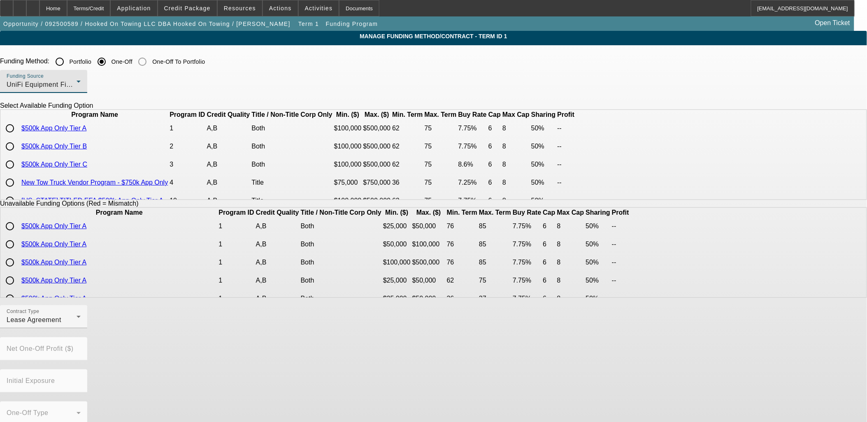
scroll to position [46, 0]
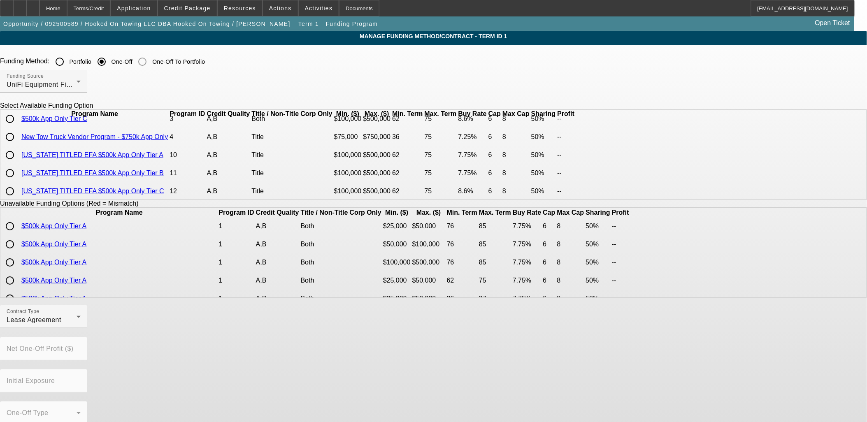
click at [18, 145] on input "radio" at bounding box center [10, 137] width 16 height 16
radio input "true"
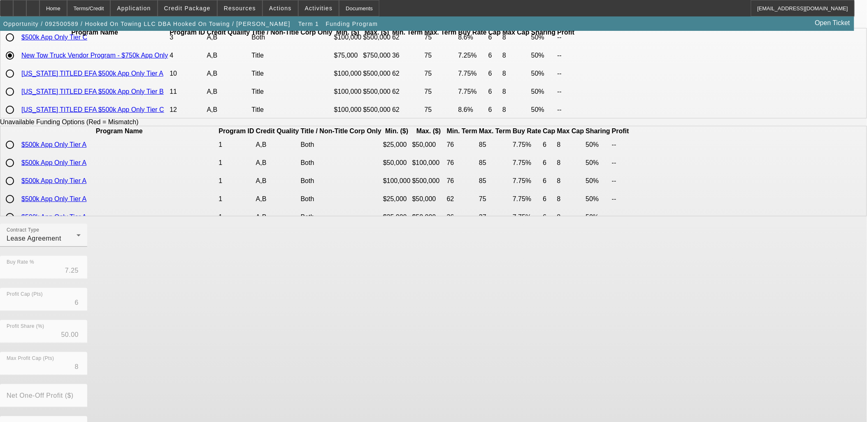
scroll to position [137, 0]
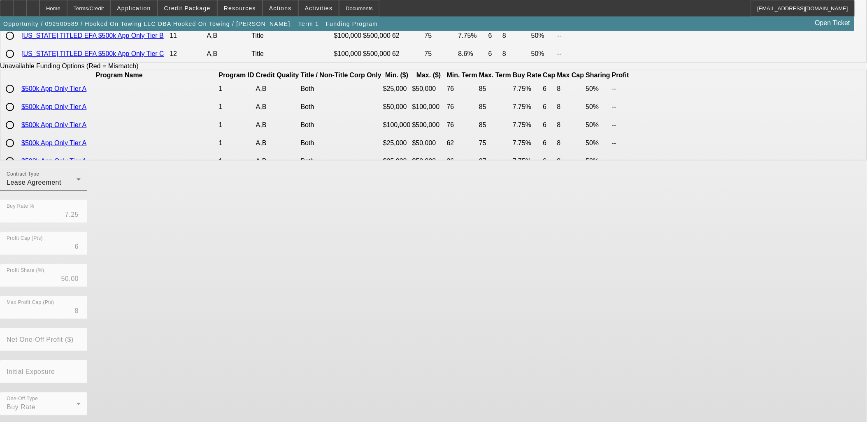
click at [77, 186] on div "Lease Agreement" at bounding box center [42, 183] width 70 height 10
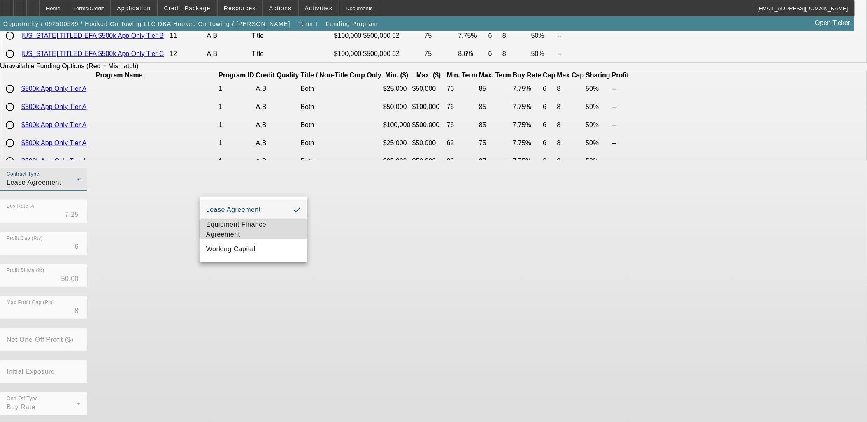
drag, startPoint x: 258, startPoint y: 226, endPoint x: 402, endPoint y: 244, distance: 144.8
click at [258, 227] on span "Equipment Finance Agreement" at bounding box center [253, 230] width 95 height 20
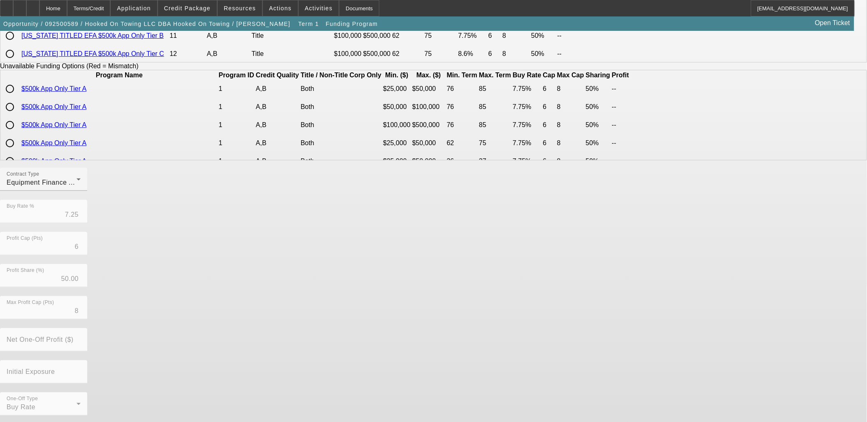
drag, startPoint x: 412, startPoint y: 248, endPoint x: 404, endPoint y: 284, distance: 37.2
click at [412, 250] on div "Contract Type Equipment Finance Agreement Buy Rate % 7.25 Profit Cap (Pts) 6 Pr…" at bounding box center [433, 296] width 867 height 257
click at [376, 390] on div "Contract Type Equipment Finance Agreement Buy Rate % 7.25 Profit Cap (Pts) 6 Pr…" at bounding box center [433, 296] width 867 height 257
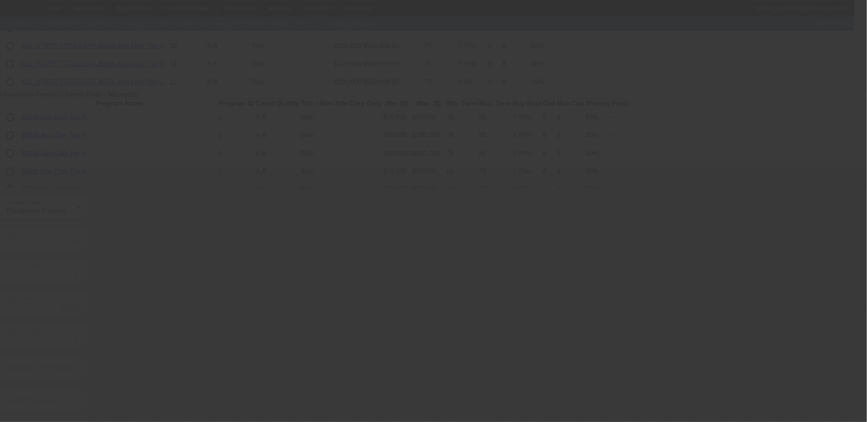
scroll to position [46, 0]
radio input "true"
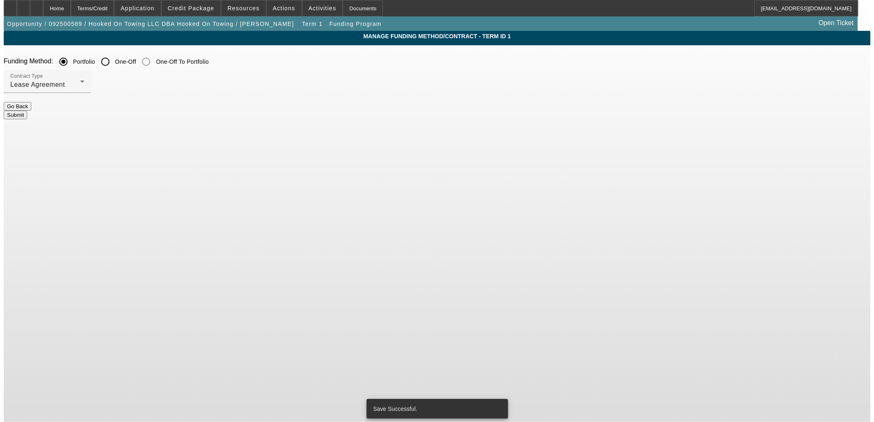
scroll to position [0, 0]
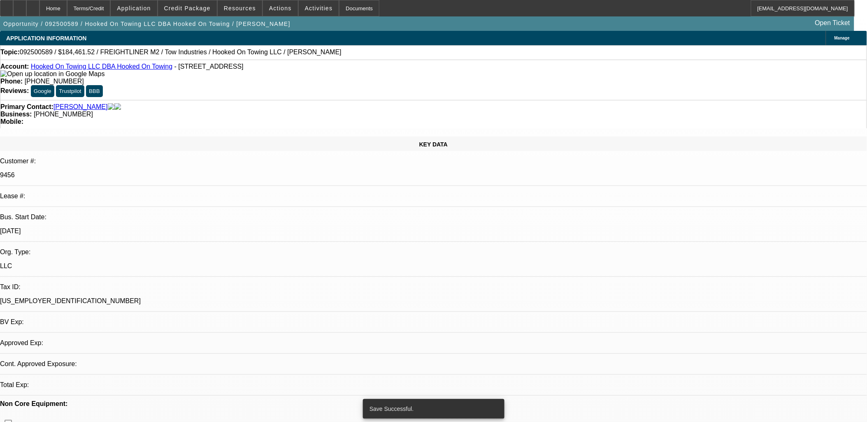
select select "0"
select select "2"
select select "0"
select select "6"
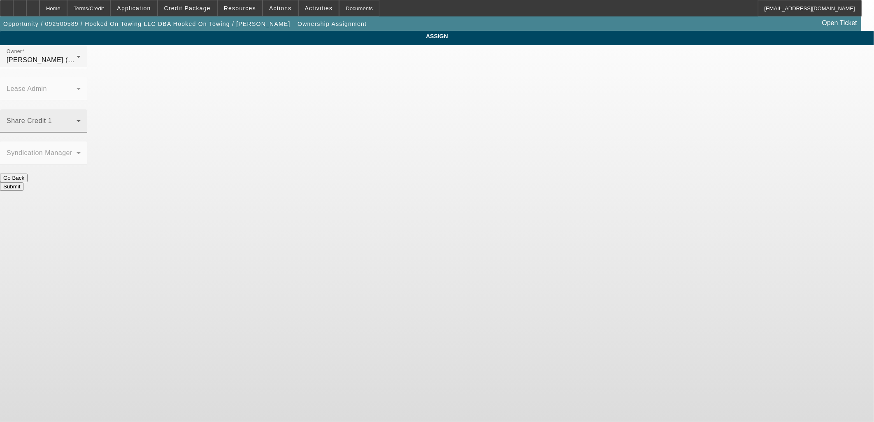
click at [84, 116] on icon at bounding box center [79, 121] width 10 height 10
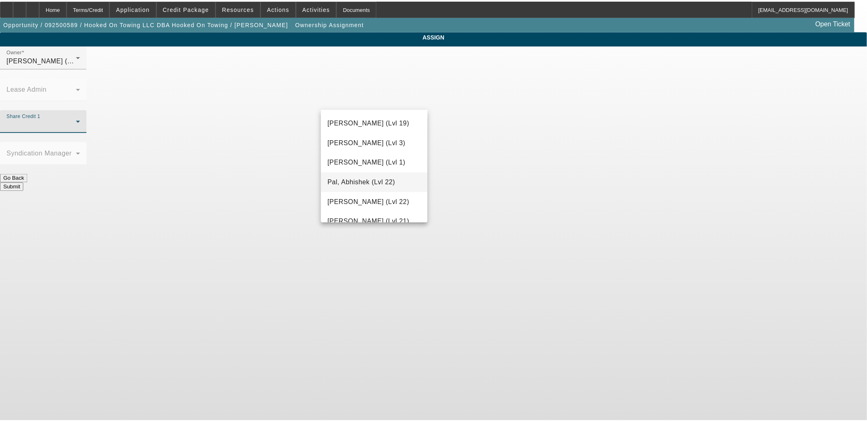
scroll to position [731, 0]
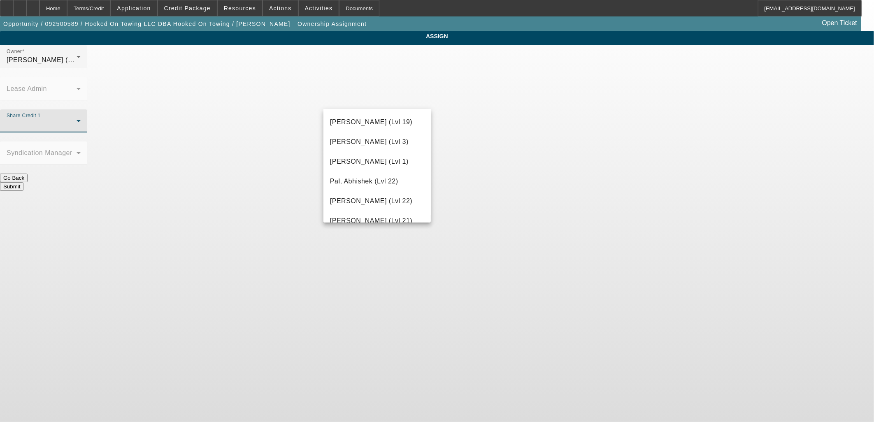
drag, startPoint x: 371, startPoint y: 144, endPoint x: 436, endPoint y: 154, distance: 65.7
click at [371, 143] on span "[PERSON_NAME] (Lvl 3)" at bounding box center [369, 142] width 79 height 10
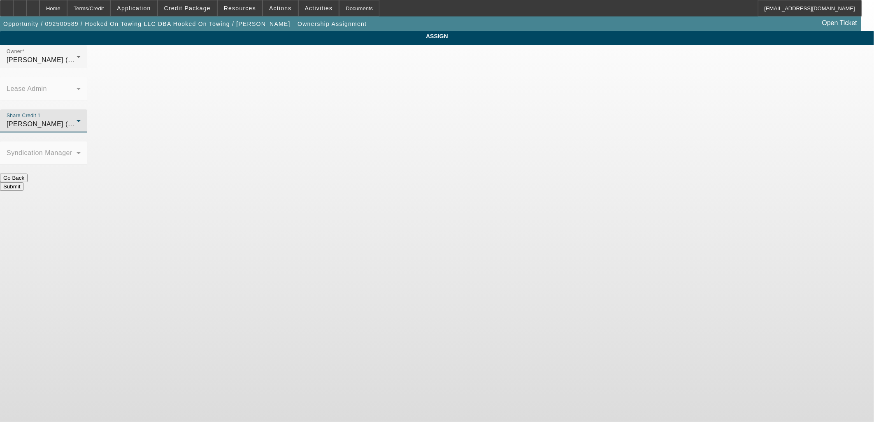
click at [525, 170] on body "Home Terms/Credit Application Credit Package Resources Actions Activities Docum…" at bounding box center [437, 211] width 874 height 422
click at [23, 182] on button "Submit" at bounding box center [11, 186] width 23 height 9
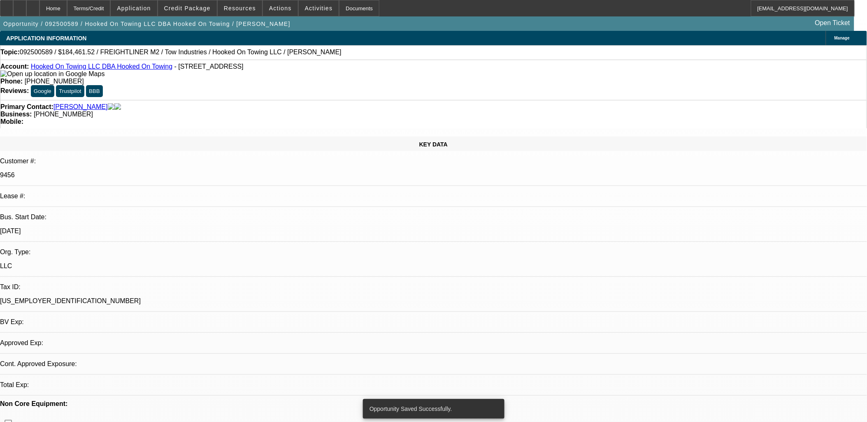
select select "0"
select select "2"
select select "0"
select select "6"
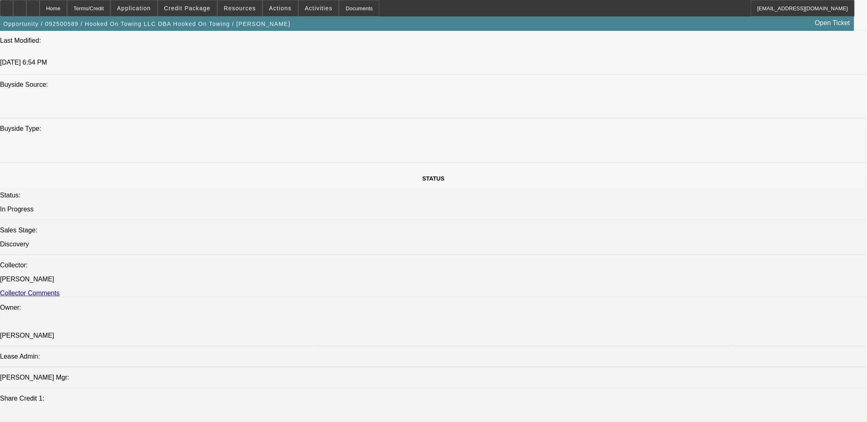
scroll to position [183, 0]
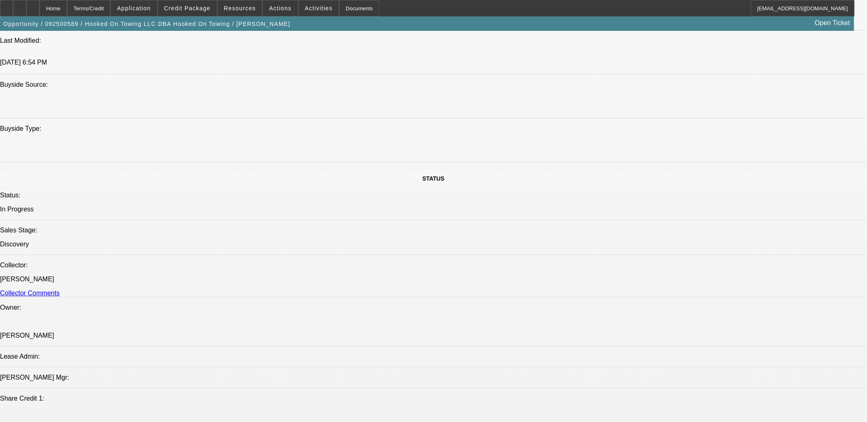
scroll to position [137, 0]
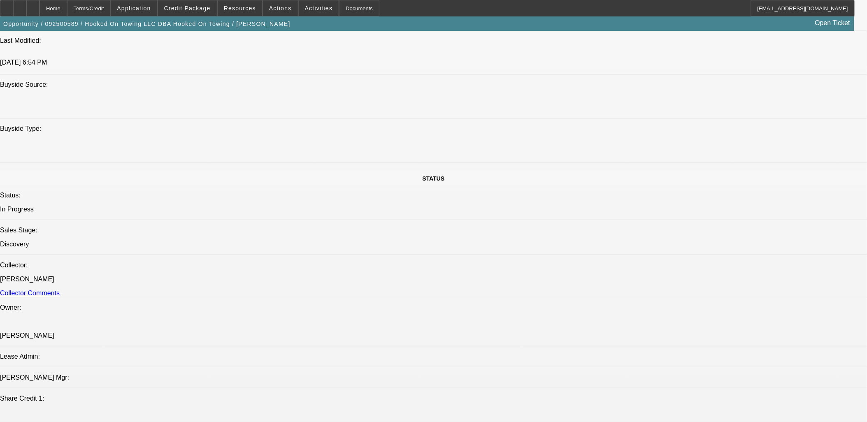
scroll to position [46, 0]
drag, startPoint x: 632, startPoint y: 161, endPoint x: 632, endPoint y: 140, distance: 20.6
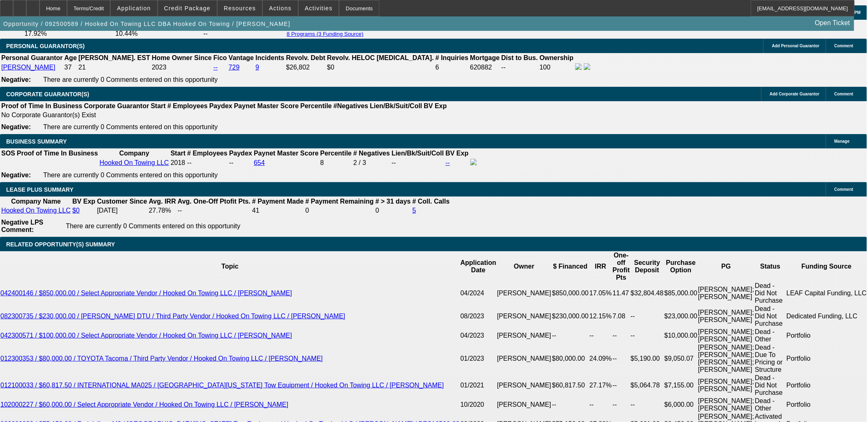
scroll to position [1189, 0]
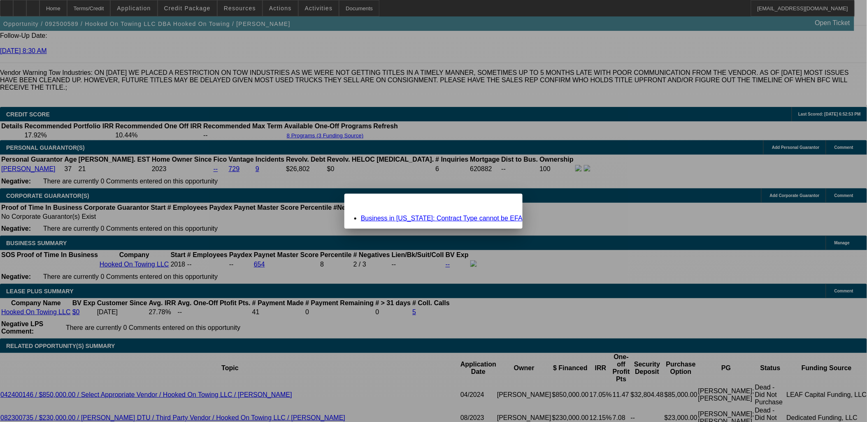
scroll to position [0, 0]
click at [429, 219] on link "Business in [US_STATE]: Contract Type cannot be EFA" at bounding box center [442, 218] width 162 height 7
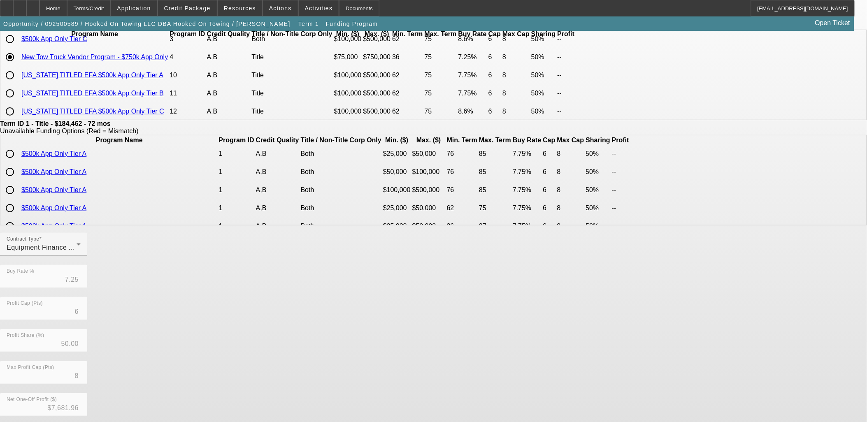
scroll to position [145, 0]
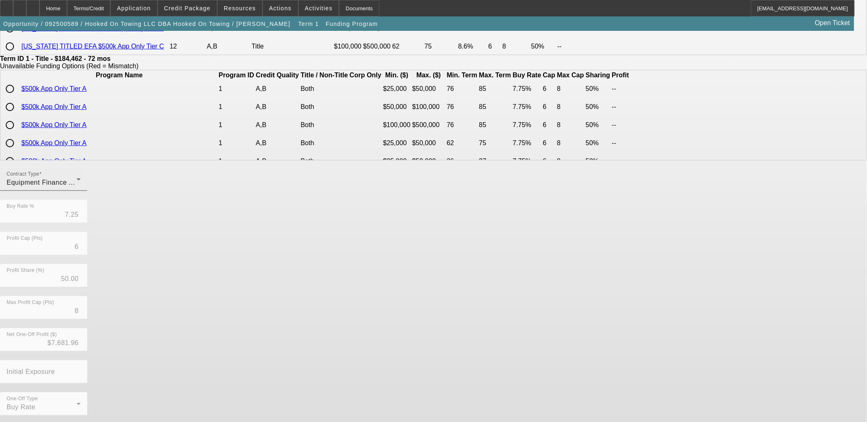
click at [77, 183] on div "Equipment Finance Agreement" at bounding box center [42, 183] width 70 height 10
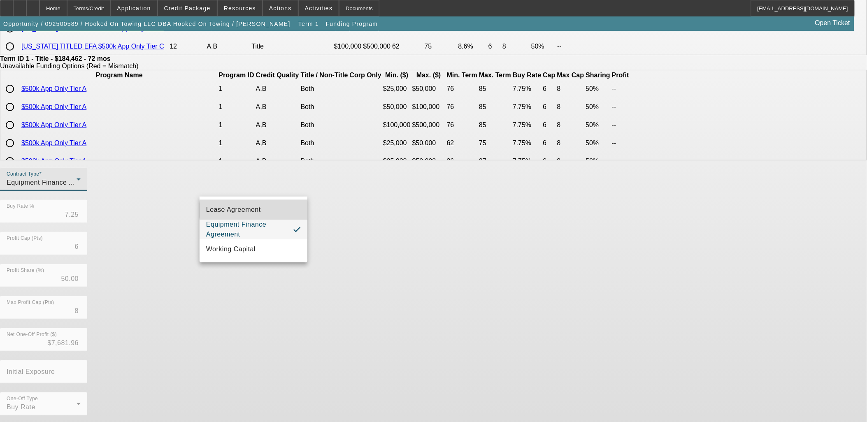
click at [258, 210] on span "Lease Agreement" at bounding box center [233, 210] width 55 height 10
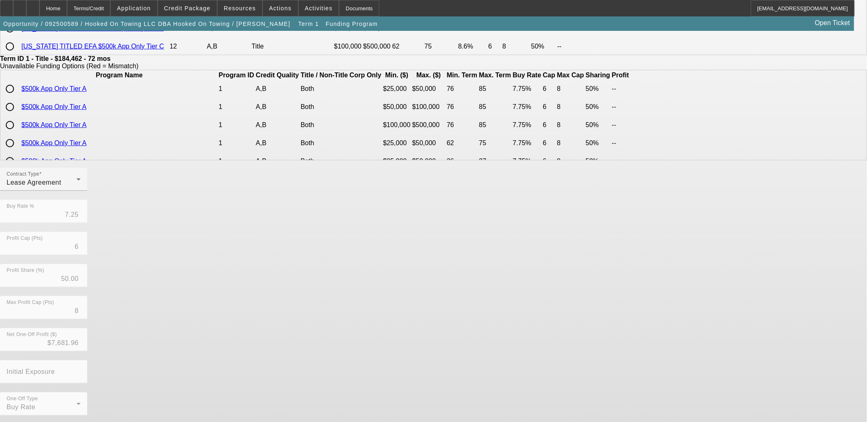
click at [427, 256] on div "Contract Type Lease Agreement Buy Rate % 7.25 Profit Cap (Pts) 6 Profit Share (…" at bounding box center [433, 296] width 867 height 257
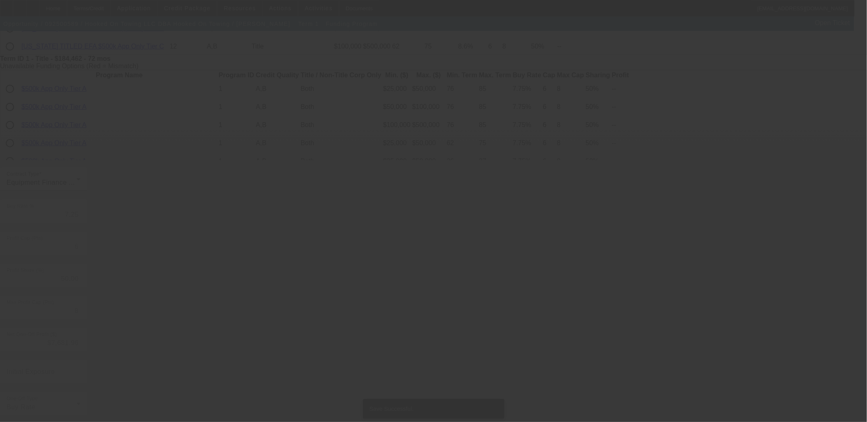
scroll to position [0, 0]
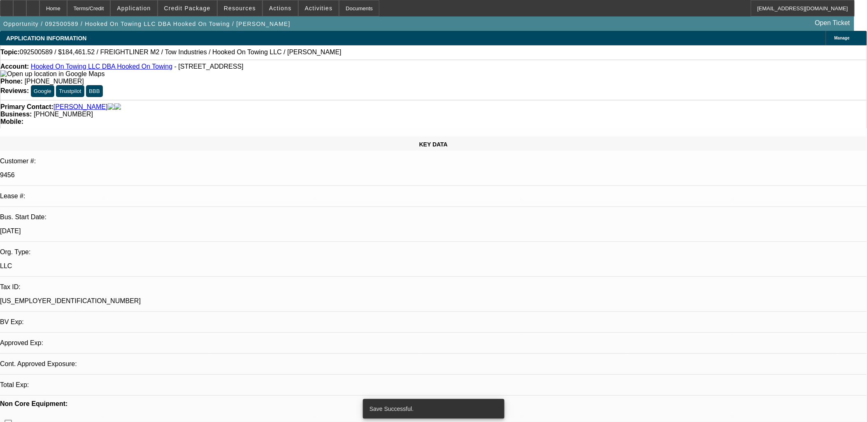
select select "0"
select select "2"
select select "0"
select select "6"
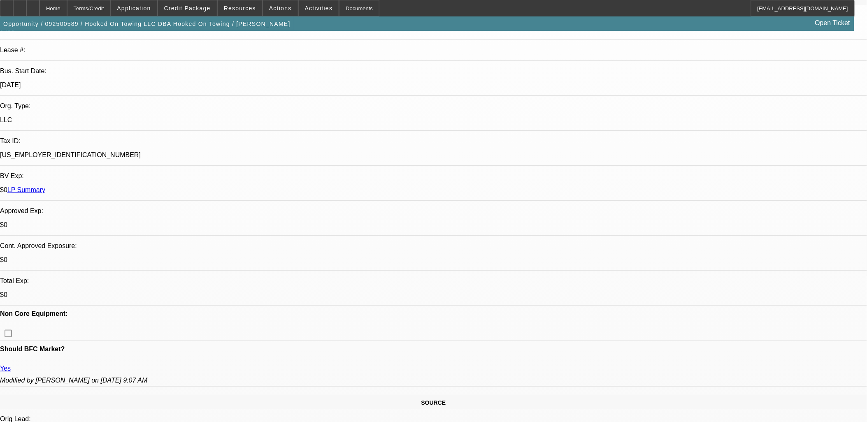
scroll to position [413, 0]
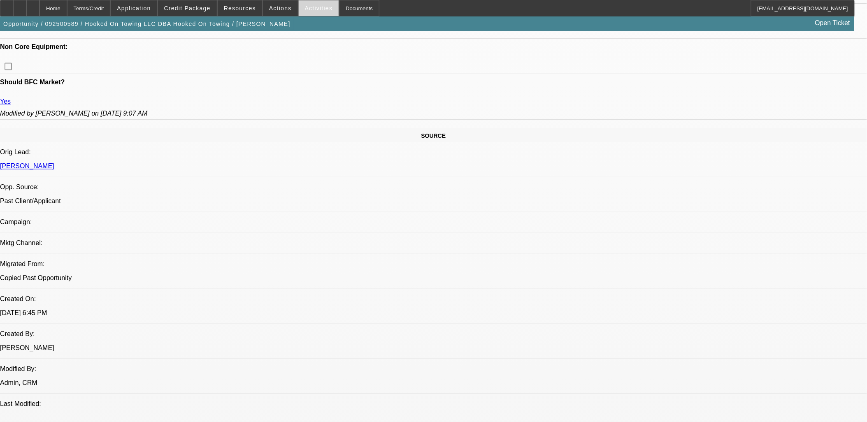
click at [301, 3] on span at bounding box center [319, 8] width 40 height 20
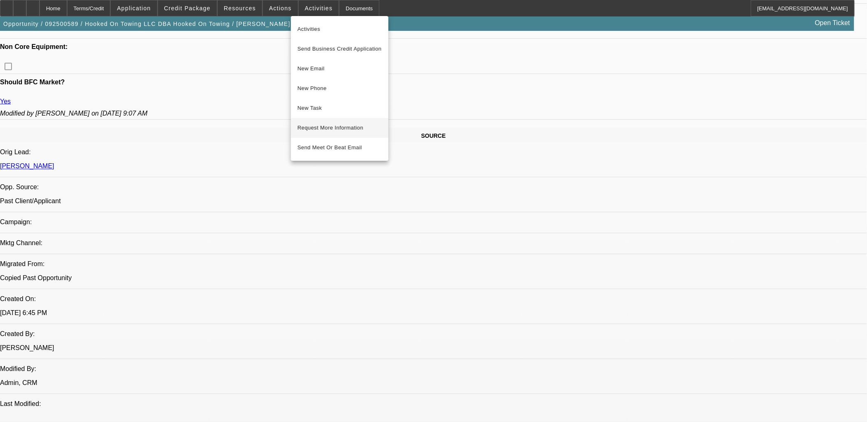
click at [335, 129] on span "Request More Information" at bounding box center [340, 128] width 84 height 10
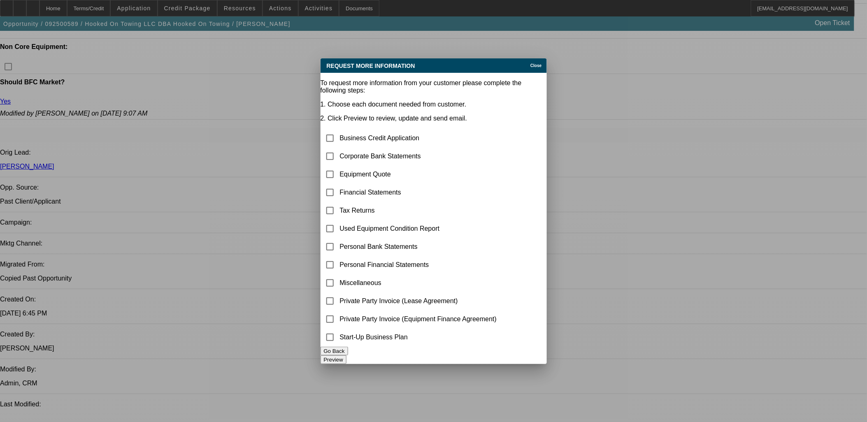
scroll to position [0, 0]
click at [338, 148] on input "checkbox" at bounding box center [330, 156] width 16 height 16
checkbox input "true"
click at [347, 359] on button "Preview" at bounding box center [334, 360] width 26 height 9
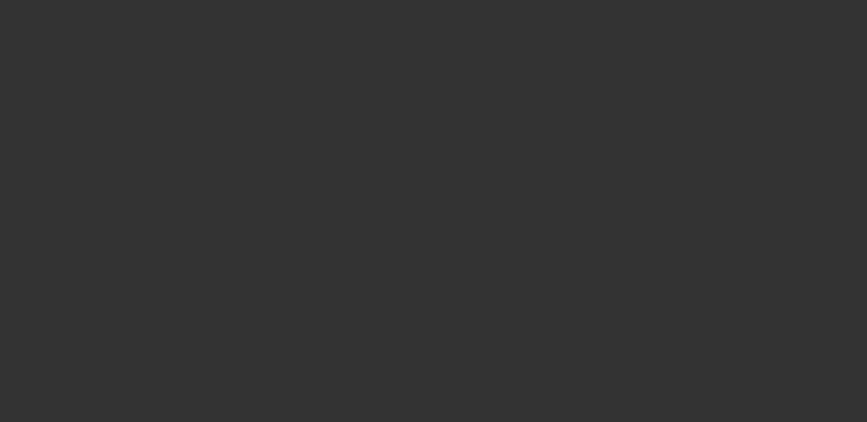
scroll to position [413, 0]
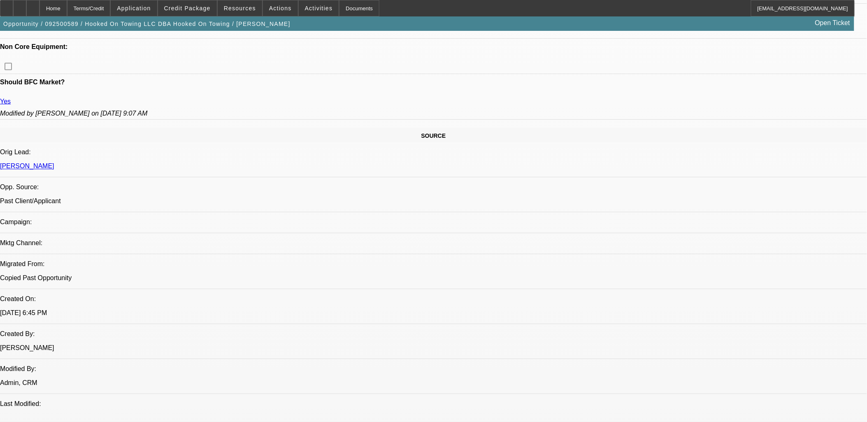
radio input "true"
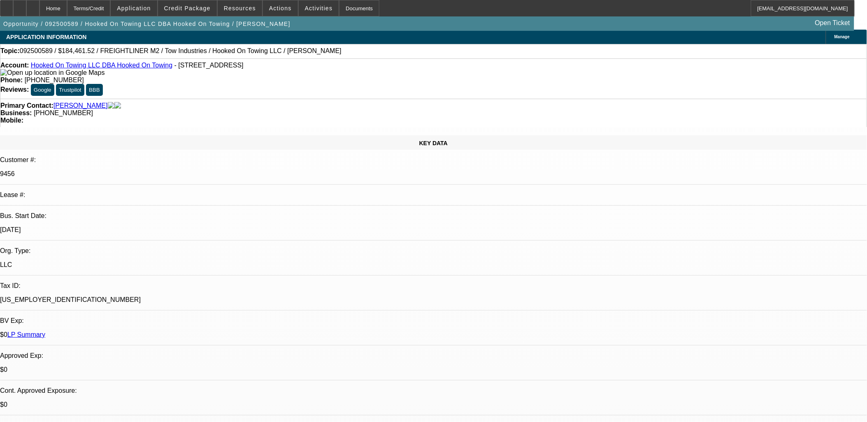
scroll to position [0, 0]
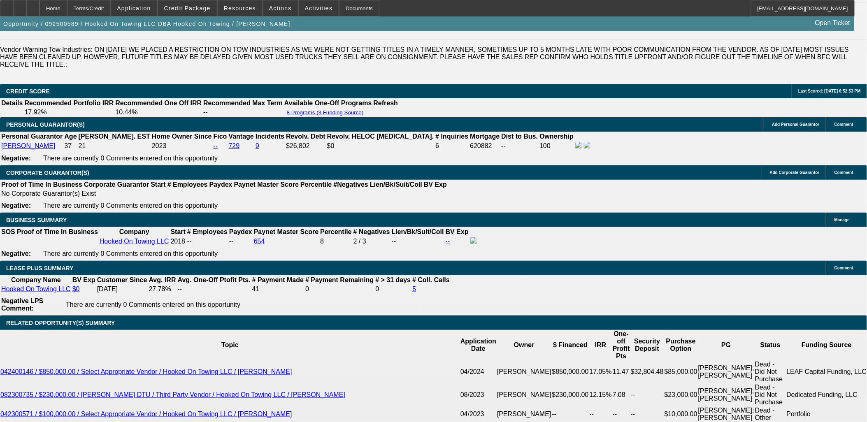
scroll to position [1280, 0]
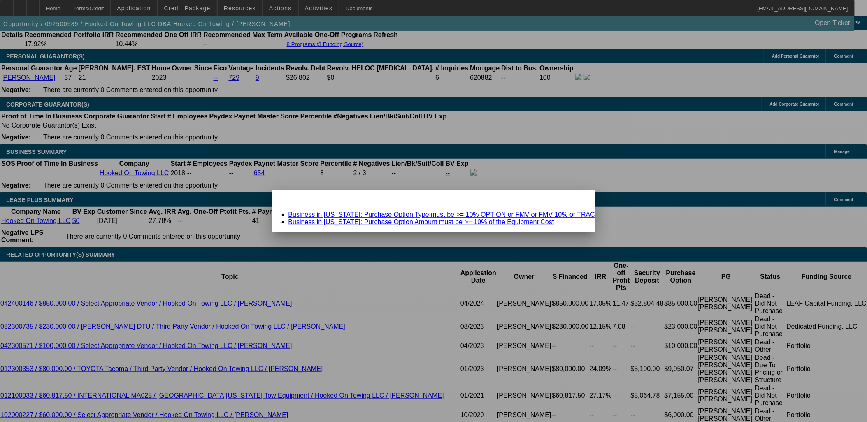
click at [577, 200] on div "Close" at bounding box center [586, 194] width 18 height 9
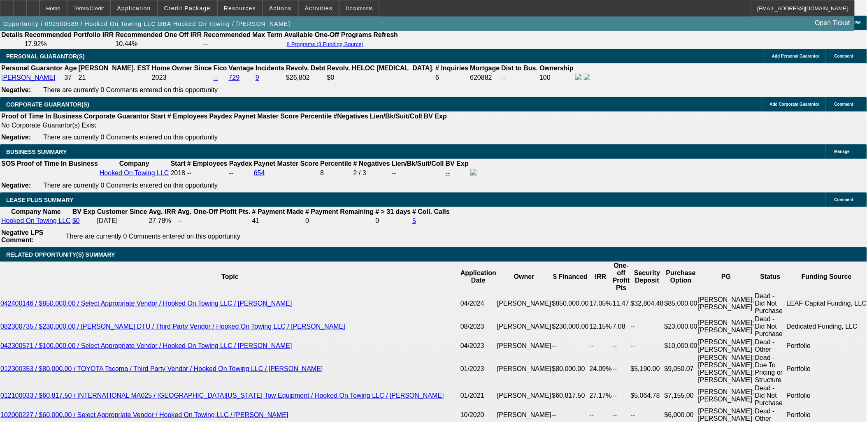
scroll to position [1280, 0]
select select "0.1"
type input "$18,446.15"
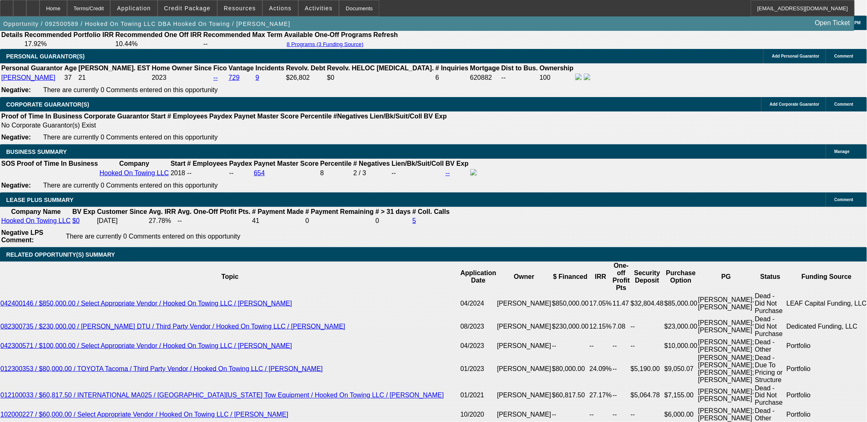
type input "UNKNOWN"
select select "4"
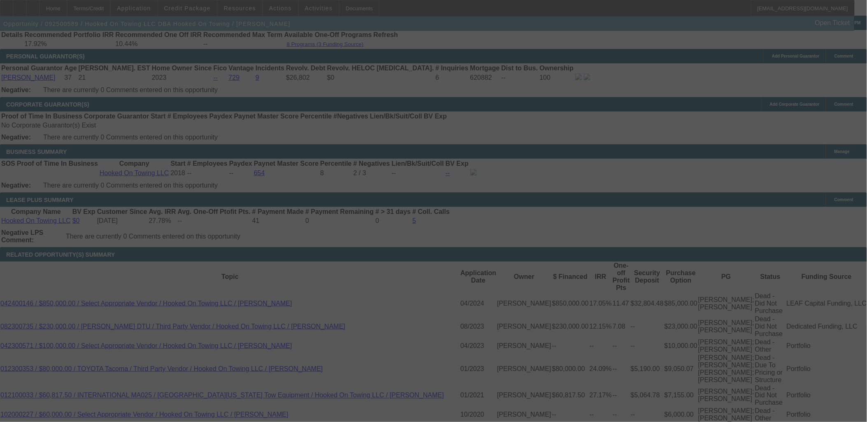
select select "0"
select select "2"
select select "0.1"
select select "4"
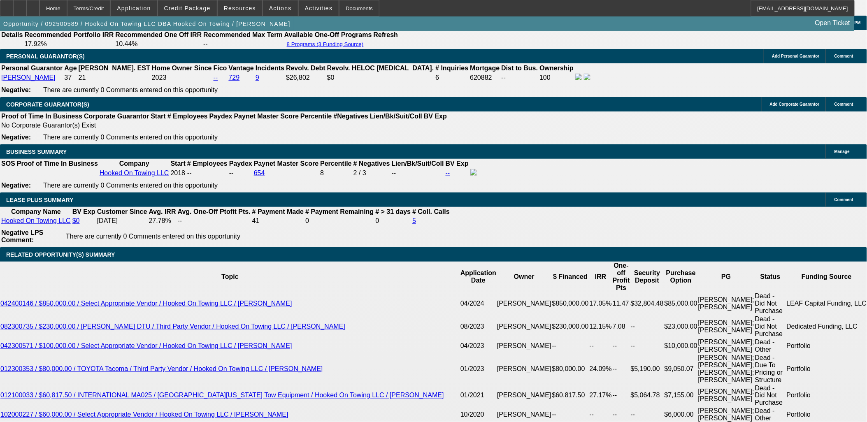
paste textarea "Hooked on Towing LLC, originally established in [DATE], is now fully owned by […"
drag, startPoint x: 679, startPoint y: 172, endPoint x: 825, endPoint y: 164, distance: 145.9
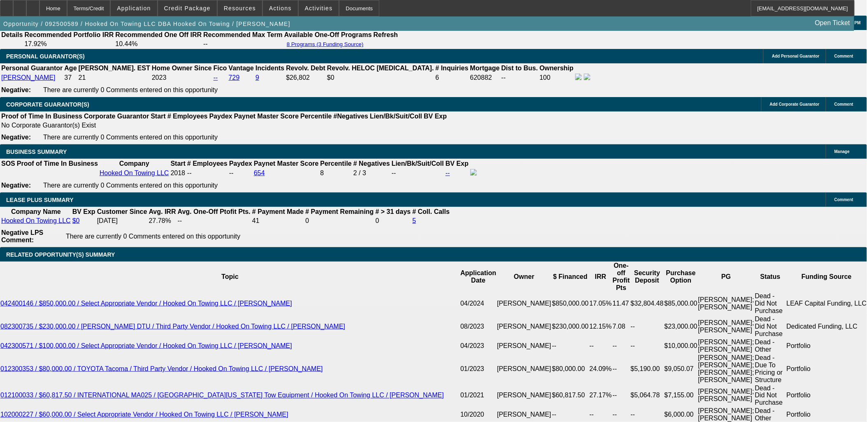
drag, startPoint x: 717, startPoint y: 170, endPoint x: 554, endPoint y: 177, distance: 162.3
click at [554, 177] on div "APPLICATION INFORMATION [GEOGRAPHIC_DATA] Topic: 092500589 / $184,461.52 / FREI…" at bounding box center [433, 427] width 867 height 3354
type textarea "Hooked on Towing LLC, originally established in [DATE], is now fully owned by […"
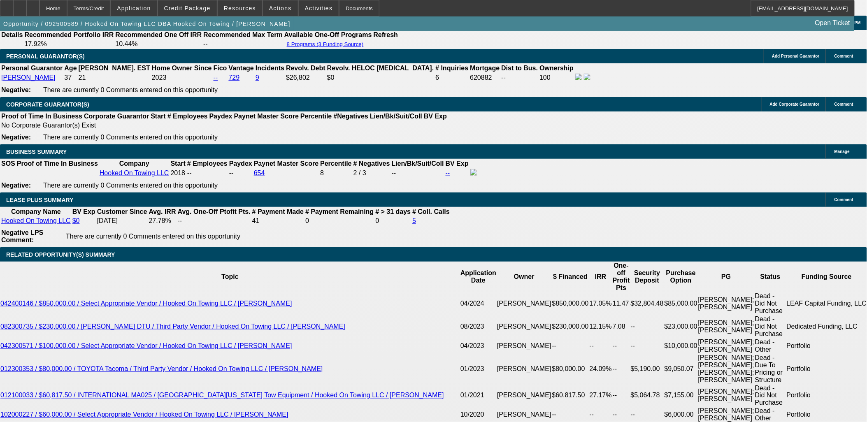
radio input "true"
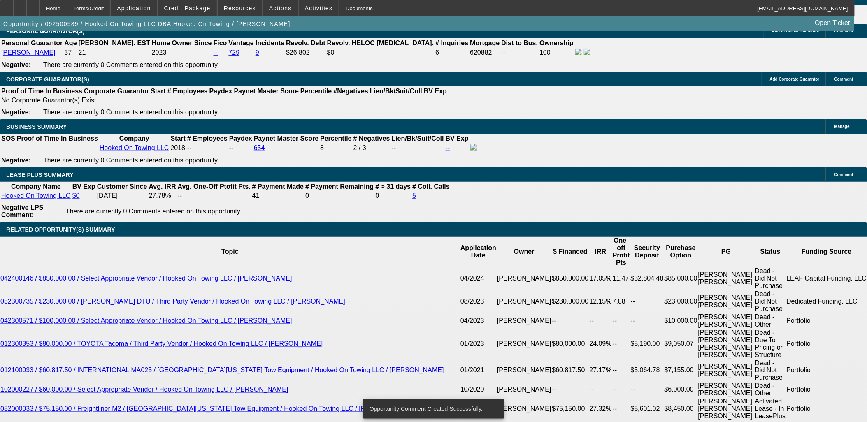
scroll to position [1326, 0]
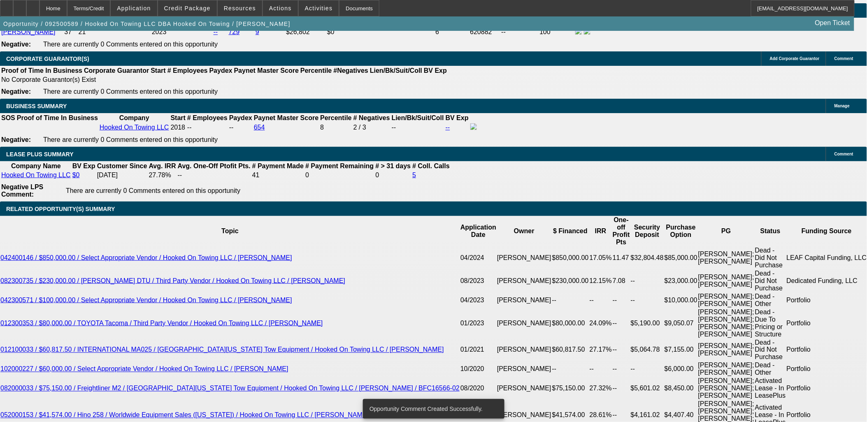
select select "3"
type input "UNKNOWN"
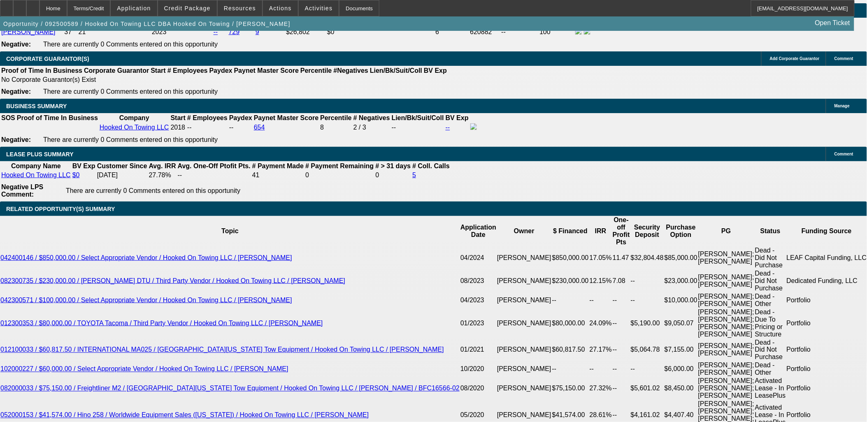
select select "0"
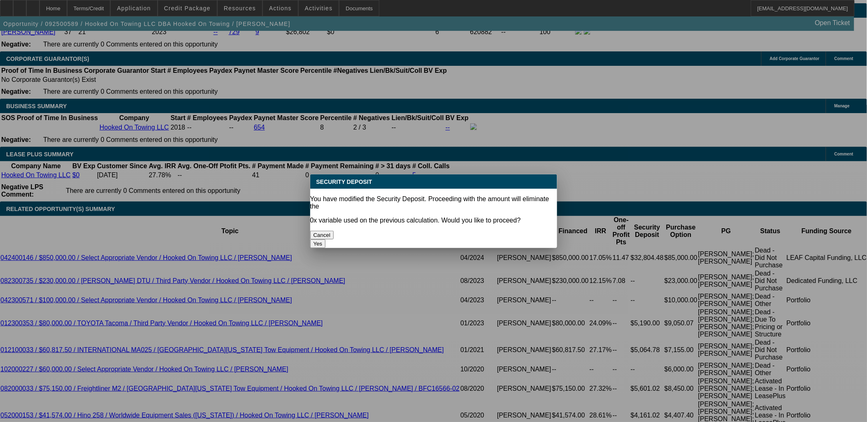
scroll to position [0, 0]
drag, startPoint x: 477, startPoint y: 221, endPoint x: 413, endPoint y: 242, distance: 67.7
click at [326, 240] on button "Yes" at bounding box center [318, 244] width 16 height 9
type input "$0.00"
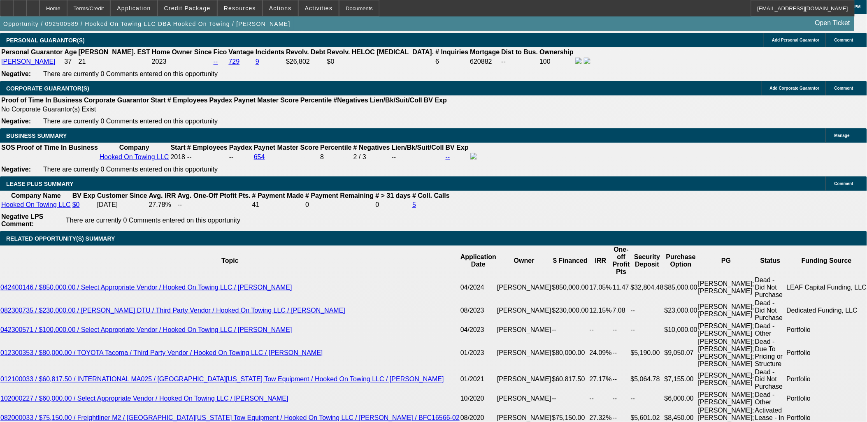
scroll to position [1280, 0]
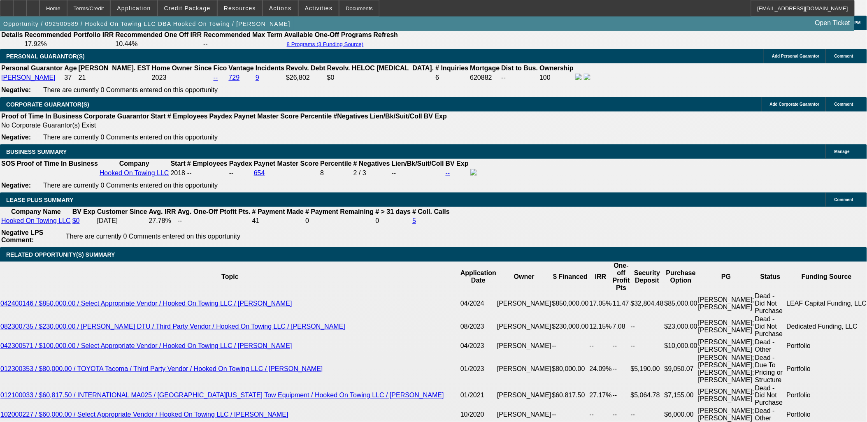
select select "1"
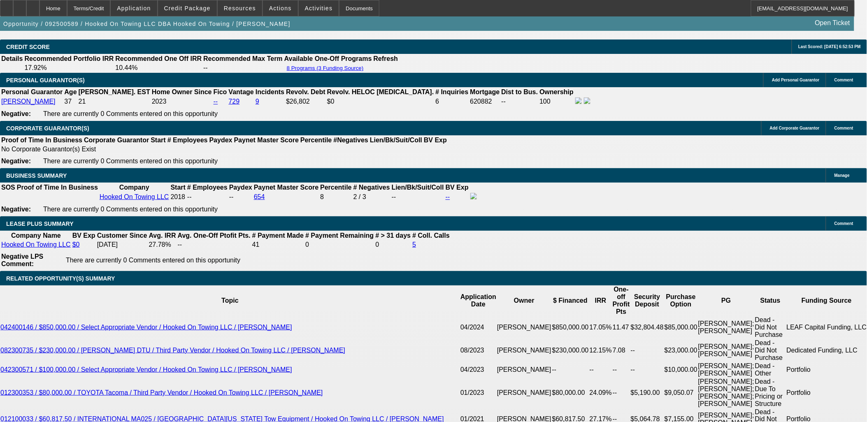
scroll to position [1235, 0]
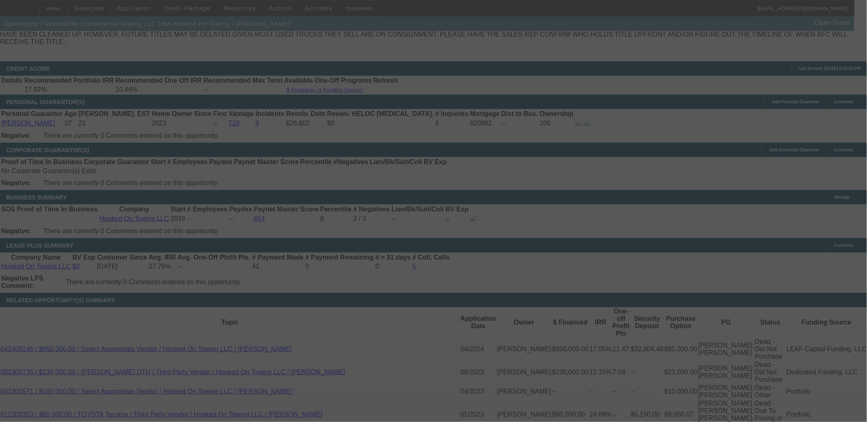
select select "0"
select select "0.1"
select select "4"
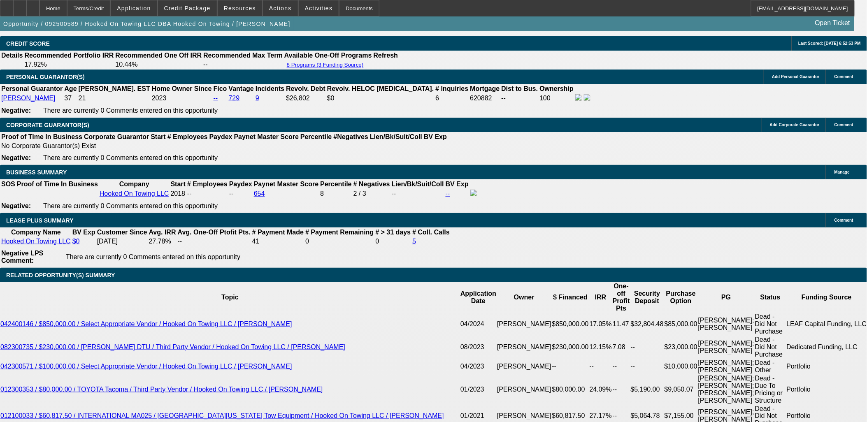
scroll to position [1280, 0]
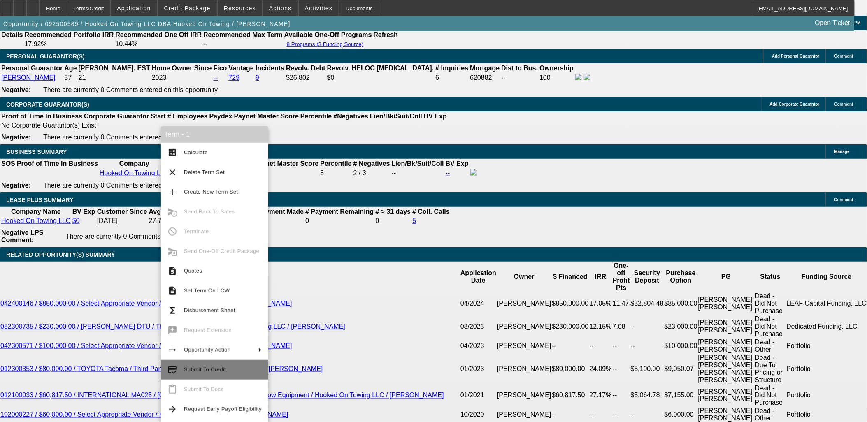
click at [218, 371] on span "Submit To Credit" at bounding box center [205, 370] width 42 height 6
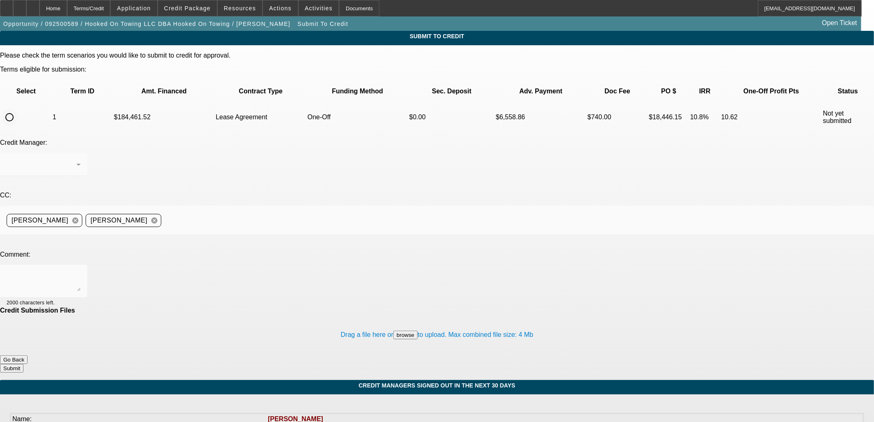
click at [18, 109] on input "radio" at bounding box center [9, 117] width 16 height 16
radio input "true"
click at [81, 272] on textarea at bounding box center [44, 282] width 74 height 20
type textarea "please send to Uni new truck program"
click at [28, 356] on button "Go Back" at bounding box center [14, 360] width 28 height 9
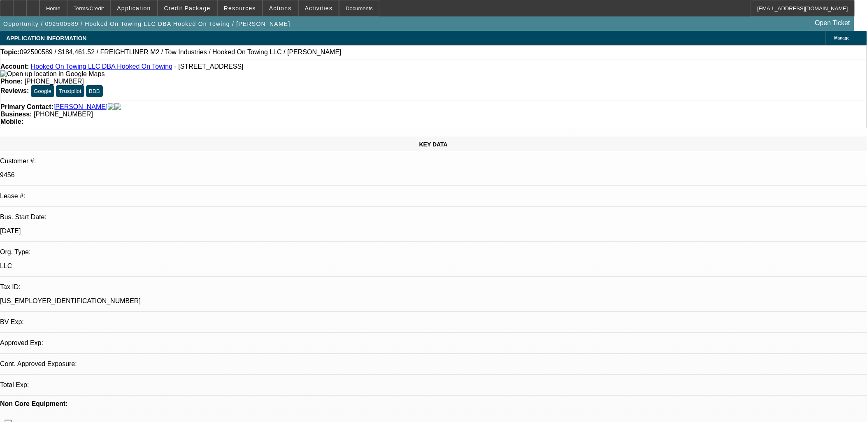
select select "0"
select select "0.1"
select select "4"
click at [835, 36] on span "Manage" at bounding box center [842, 38] width 15 height 5
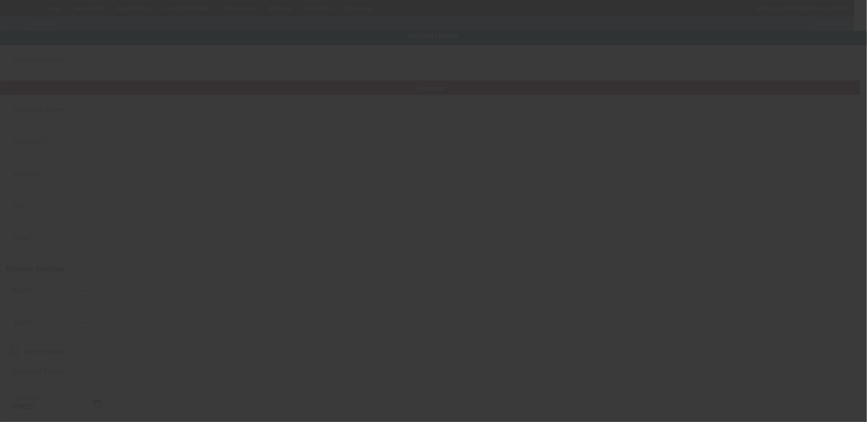
type input "Hooked On Towing LLC"
type input "[STREET_ADDRESS]"
type input "91761"
type input "[GEOGRAPHIC_DATA]"
type input "[PHONE_NUMBER]"
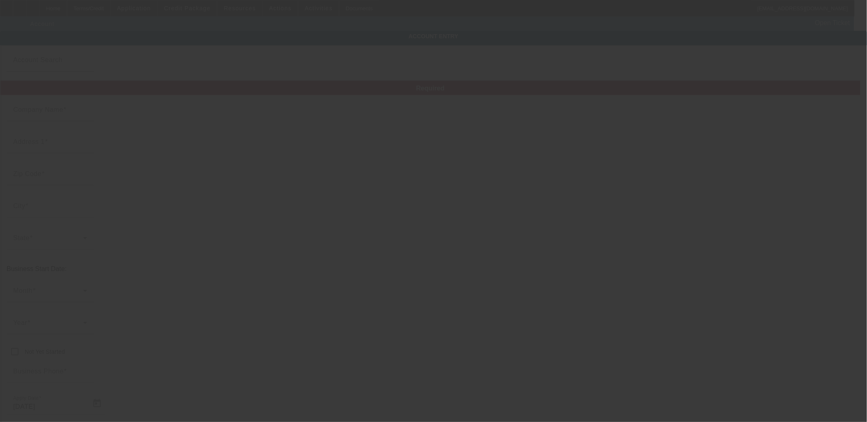
type input "Hooked On Towing"
type input "[EMAIL_ADDRESS][DOMAIN_NAME]"
type input "[GEOGRAPHIC_DATA]"
type input "[US_EMPLOYER_IDENTIFICATION_NUMBER]"
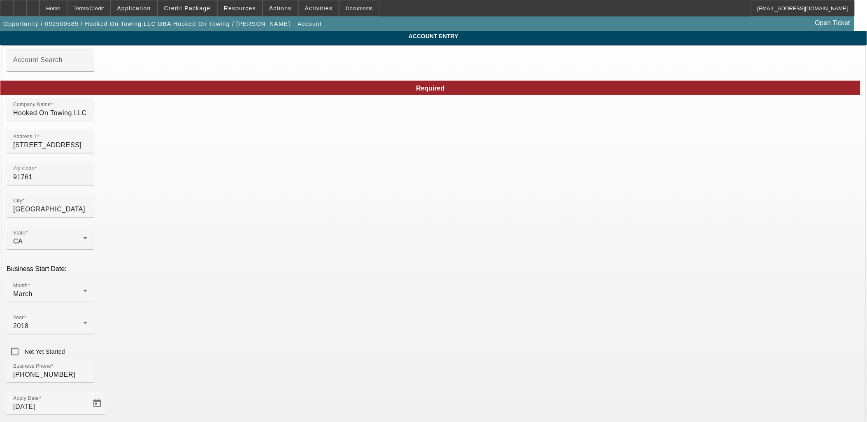
click at [356, 274] on span "Vendor Referral" at bounding box center [350, 275] width 49 height 10
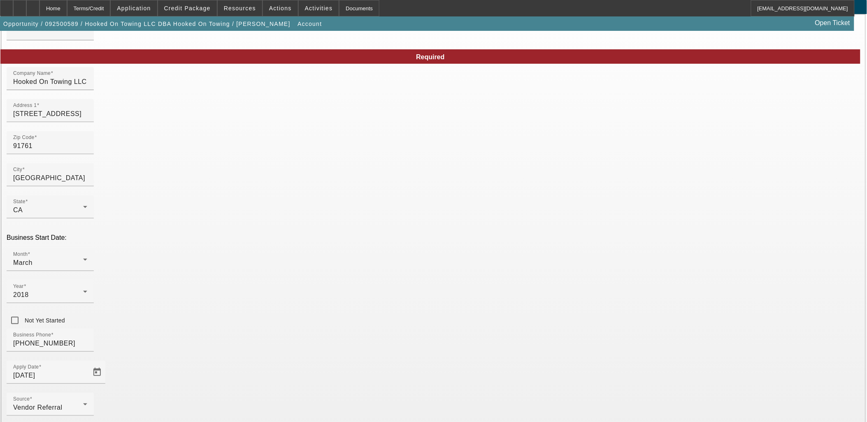
scroll to position [61, 0]
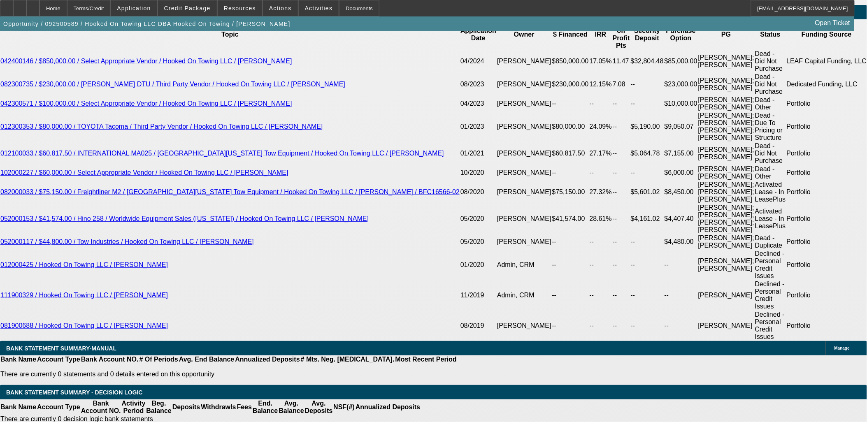
select select "0"
select select "0.1"
select select "4"
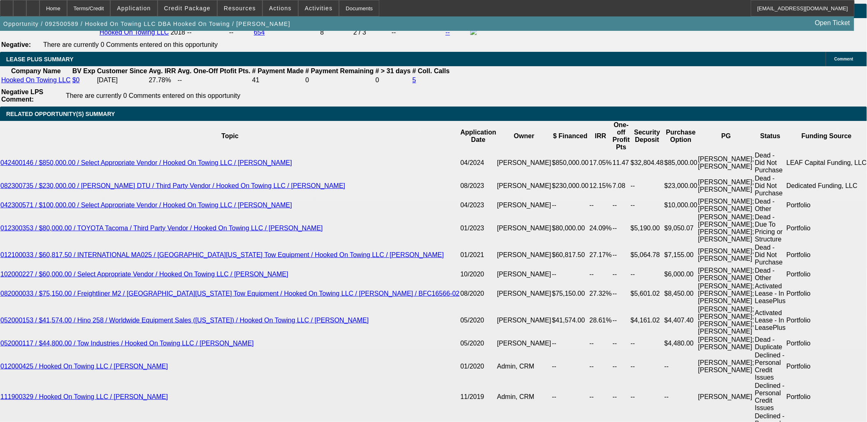
scroll to position [1421, 0]
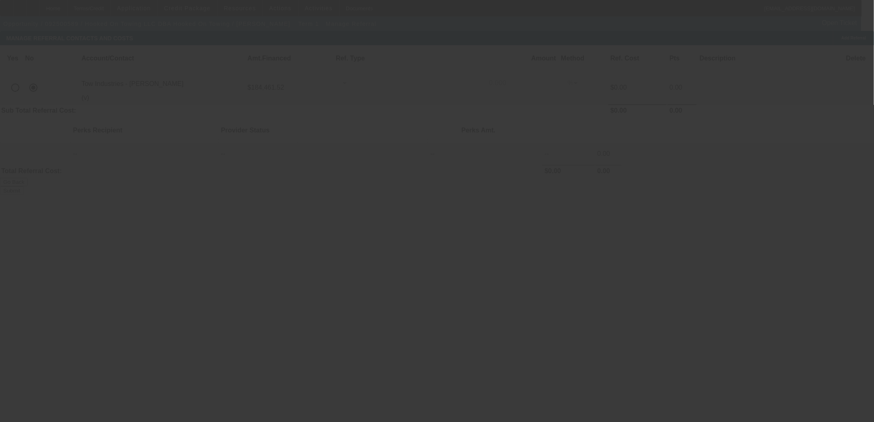
click at [23, 79] on input "radio" at bounding box center [15, 87] width 16 height 16
radio input "true"
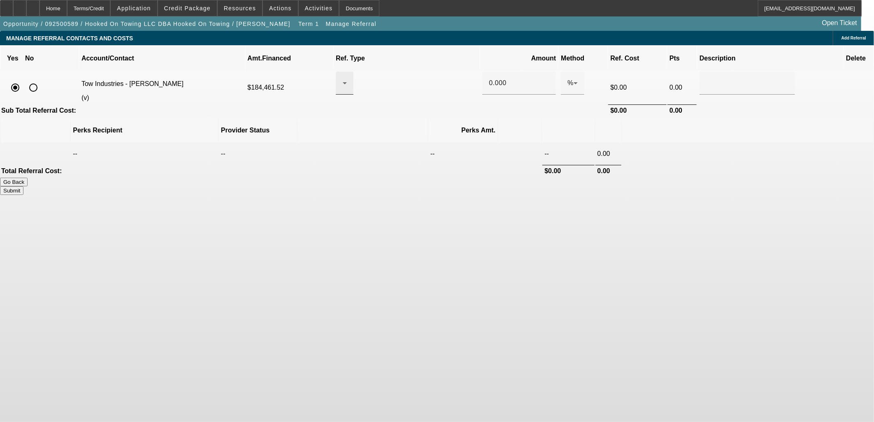
click at [343, 78] on div at bounding box center [342, 83] width 0 height 10
click at [418, 116] on span "Pay vendor COMPANY" at bounding box center [412, 116] width 72 height 10
click at [489, 78] on input "0.000" at bounding box center [519, 83] width 61 height 10
drag, startPoint x: 719, startPoint y: 197, endPoint x: 687, endPoint y: 174, distance: 39.2
click at [717, 198] on body "Home Terms/Credit Application Credit Package Resources Actions Activities Docum…" at bounding box center [437, 211] width 874 height 422
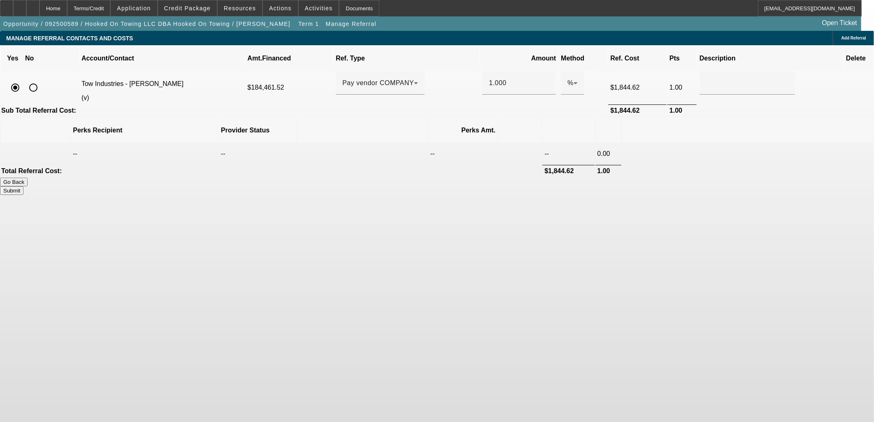
click at [23, 186] on button "Submit" at bounding box center [11, 190] width 23 height 9
type input "1.000"
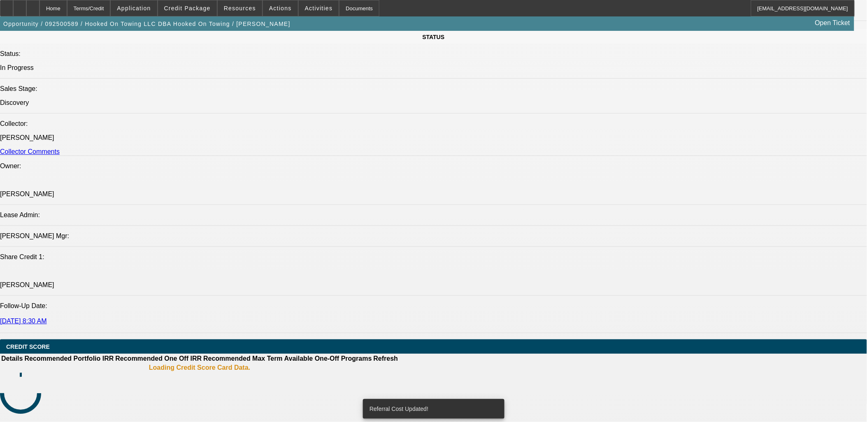
select select "0"
select select "0.1"
select select "4"
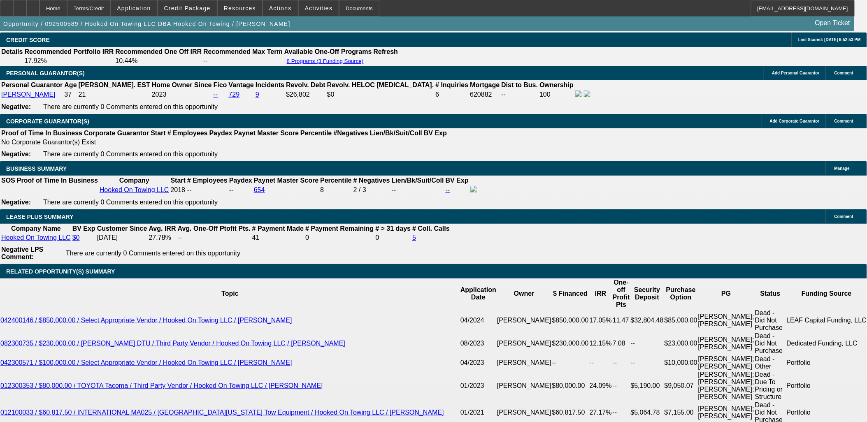
scroll to position [1272, 0]
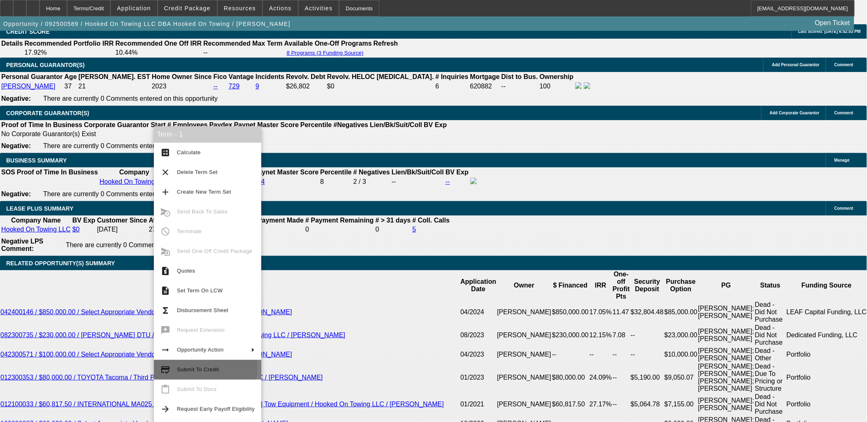
click at [200, 367] on span "Submit To Credit" at bounding box center [198, 370] width 42 height 6
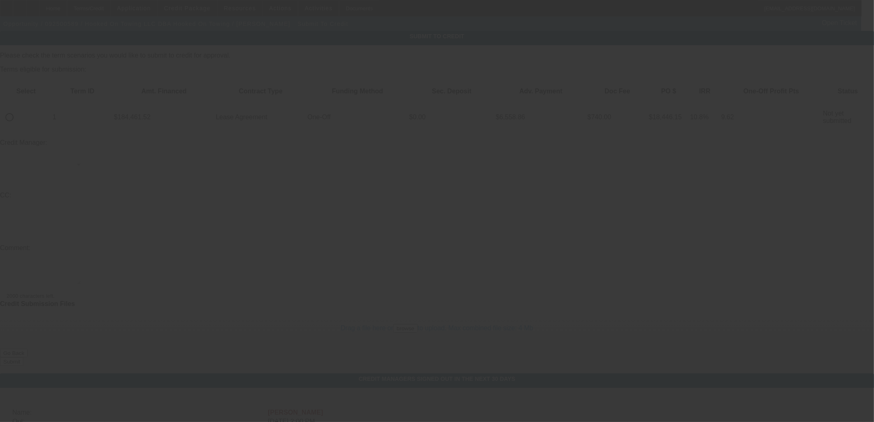
click at [18, 109] on input "radio" at bounding box center [9, 117] width 16 height 16
radio input "true"
click at [81, 272] on textarea at bounding box center [44, 282] width 74 height 20
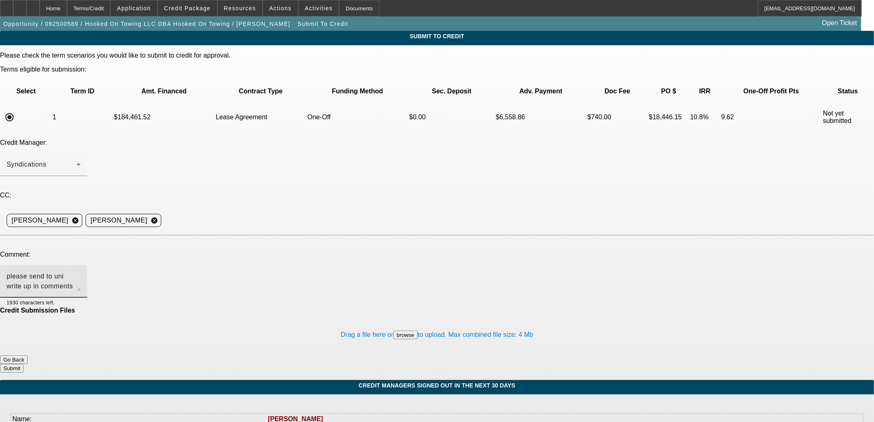
type textarea "please send to uni write up in comments urgent send by tow industries"
click at [23, 364] on button "Submit" at bounding box center [11, 368] width 23 height 9
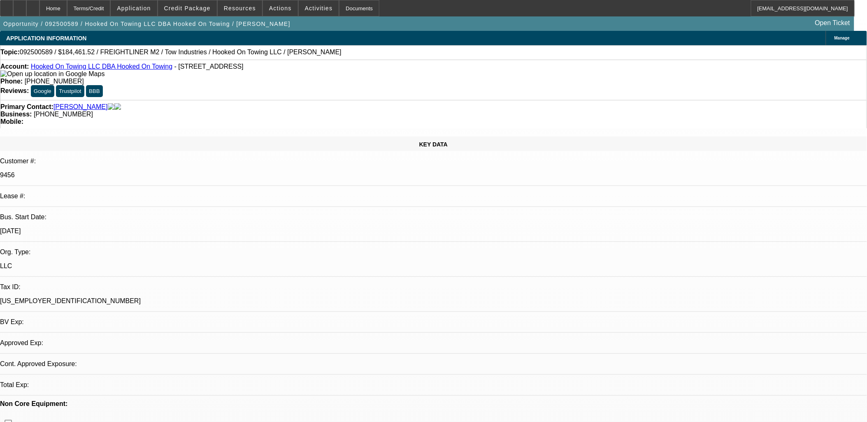
select select "0"
select select "0.1"
select select "4"
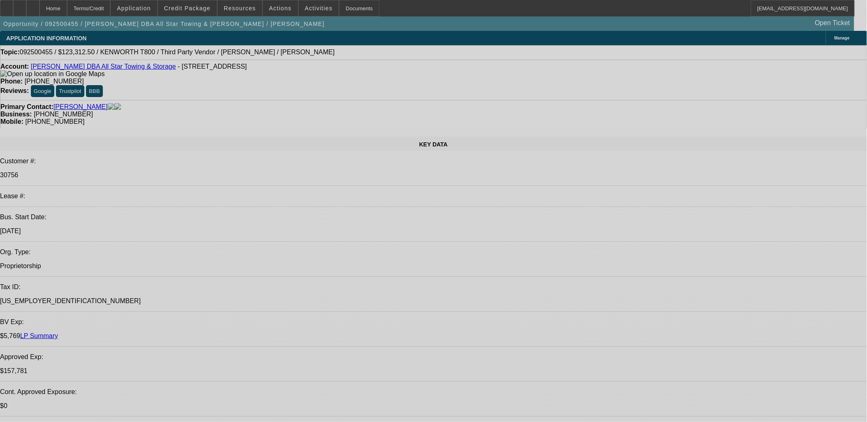
select select "0"
select select "2"
select select "0.1"
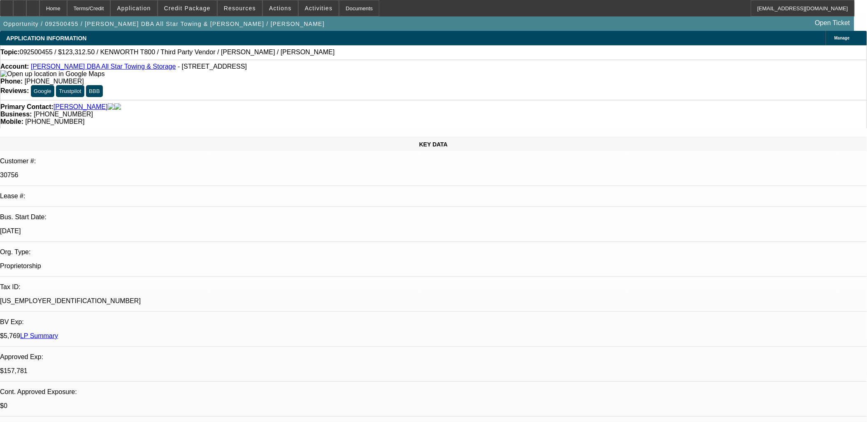
select select "0"
select select "2"
select select "0.1"
select select "0"
select select "2"
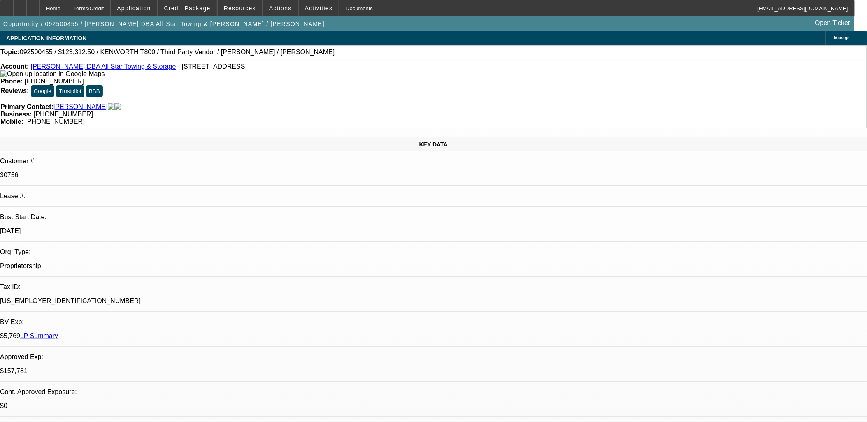
select select "0.1"
select select "0"
select select "2"
select select "0.1"
select select "1"
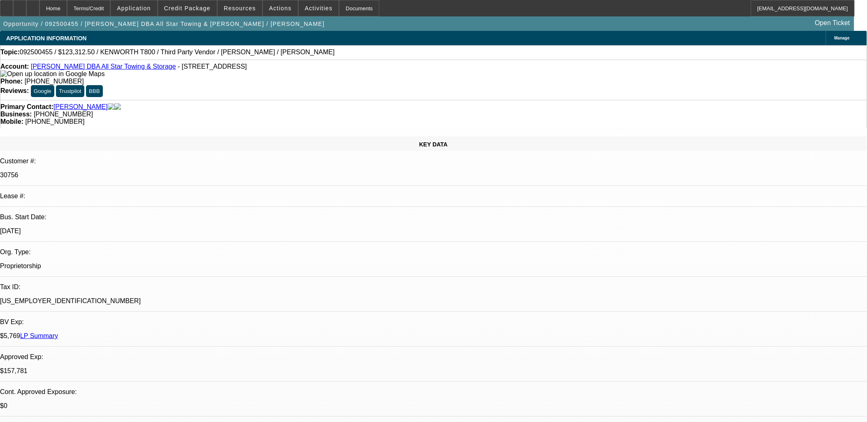
select select "2"
select select "4"
select select "1"
select select "2"
select select "4"
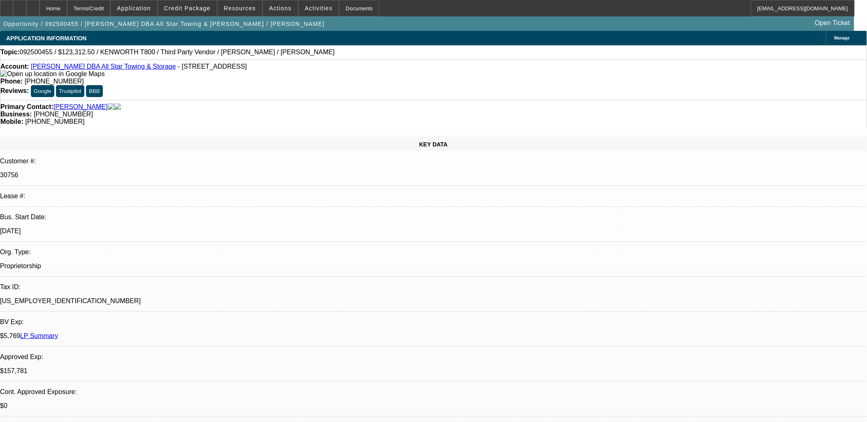
select select "1"
select select "2"
select select "4"
select select "1"
select select "2"
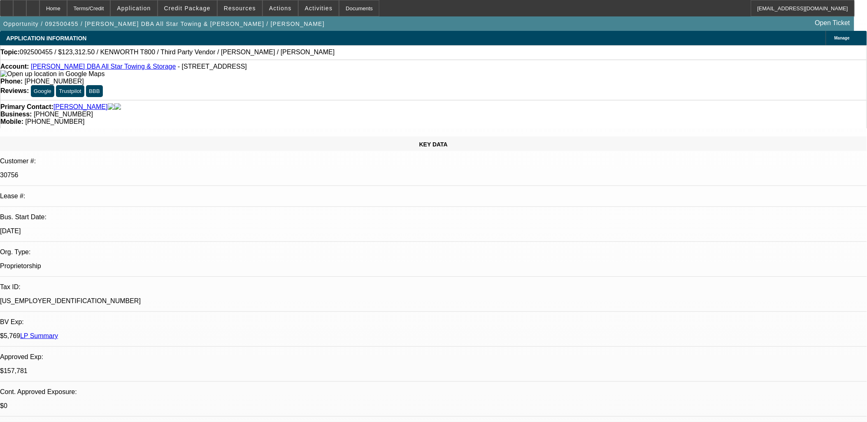
select select "4"
click at [20, 5] on icon at bounding box center [20, 5] width 0 height 0
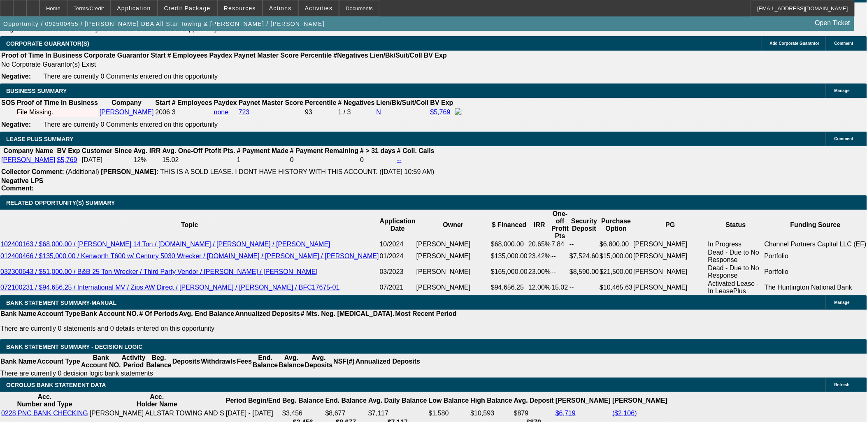
scroll to position [1280, 0]
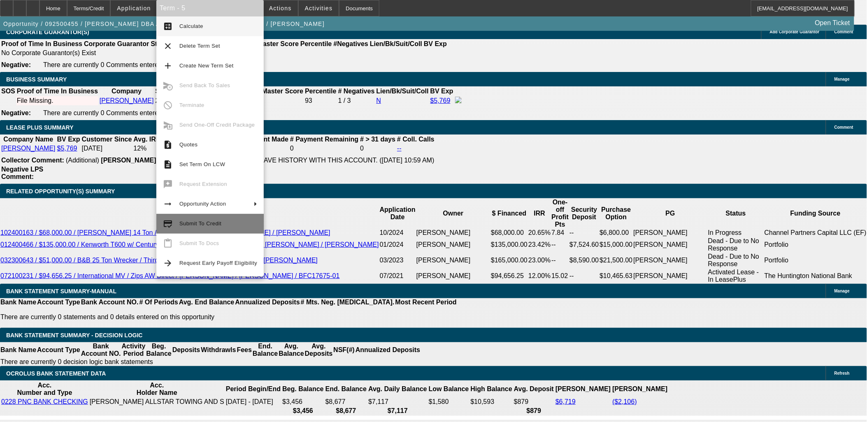
click at [217, 221] on span "Submit To Credit" at bounding box center [200, 224] width 42 height 6
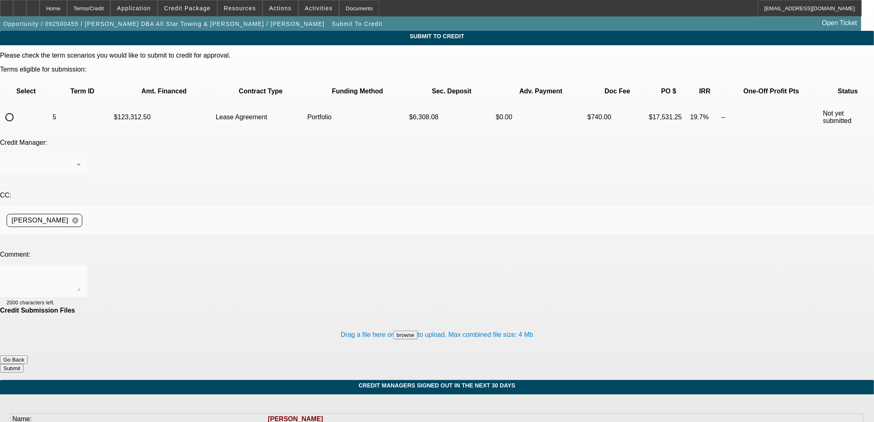
click at [18, 109] on input "radio" at bounding box center [9, 117] width 16 height 16
radio input "true"
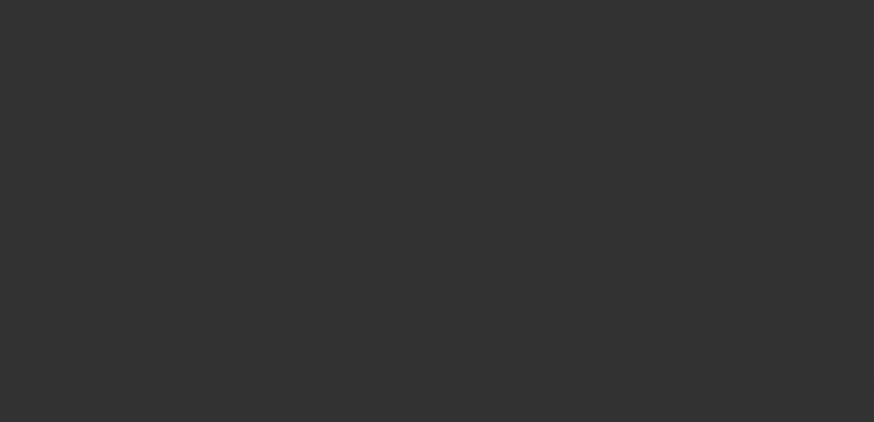
click at [224, 202] on div at bounding box center [437, 211] width 874 height 422
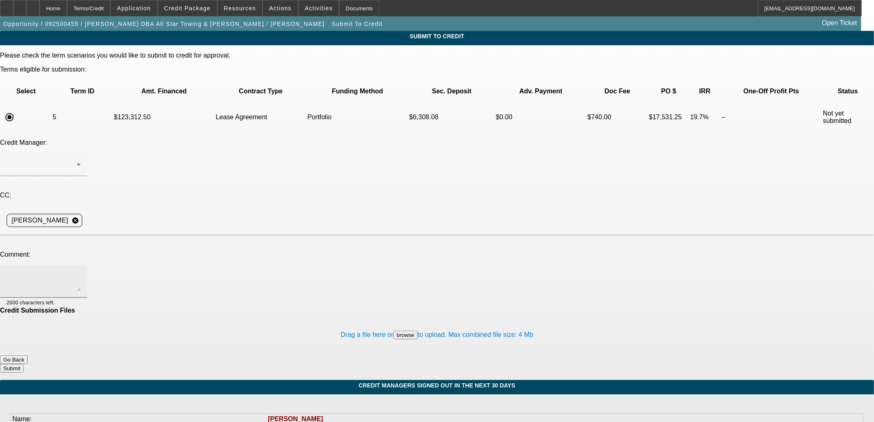
click at [81, 272] on textarea at bounding box center [44, 282] width 74 height 20
type textarea "note from bank showing mortgage was paid off in file under misc"
click at [81, 153] on div at bounding box center [44, 164] width 74 height 23
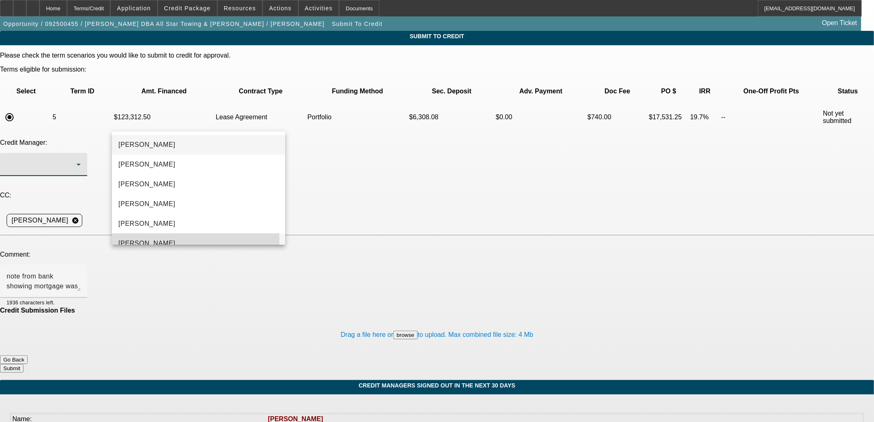
click at [157, 239] on span "Oliva, Samuel" at bounding box center [147, 244] width 57 height 10
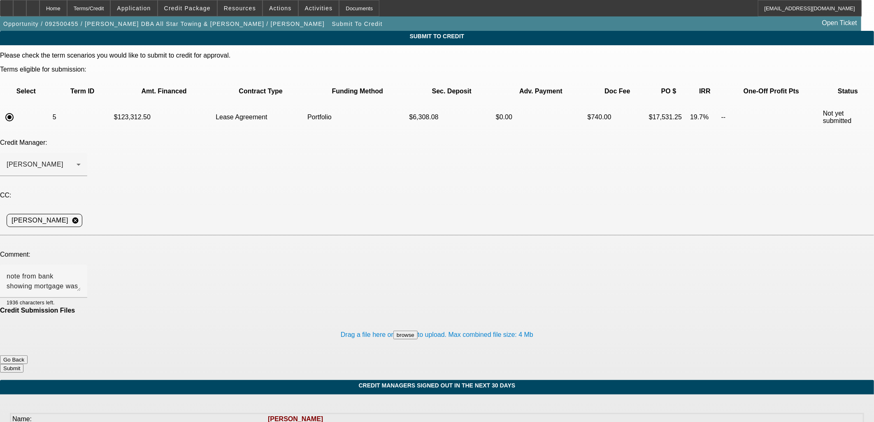
click at [23, 364] on button "Submit" at bounding box center [11, 368] width 23 height 9
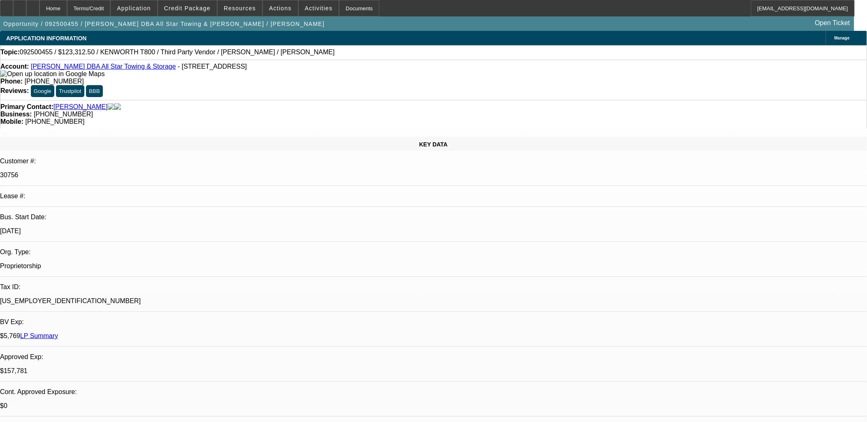
select select "0"
select select "2"
select select "0.1"
select select "4"
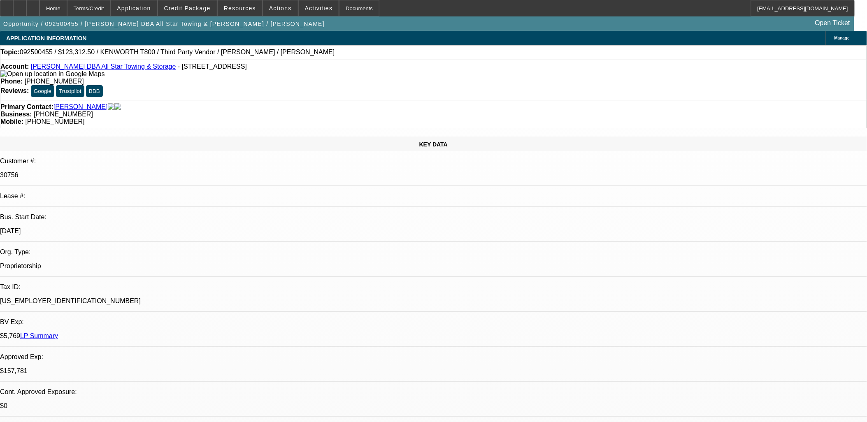
select select "0"
select select "2"
select select "0.1"
select select "4"
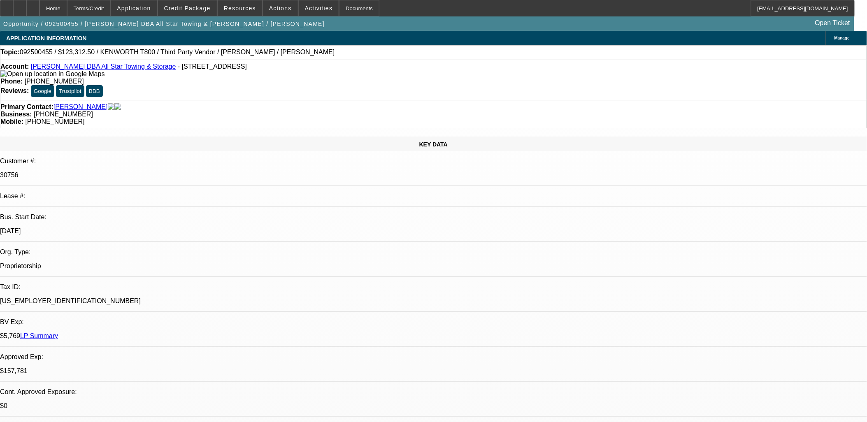
select select "0"
select select "2"
select select "0.1"
select select "4"
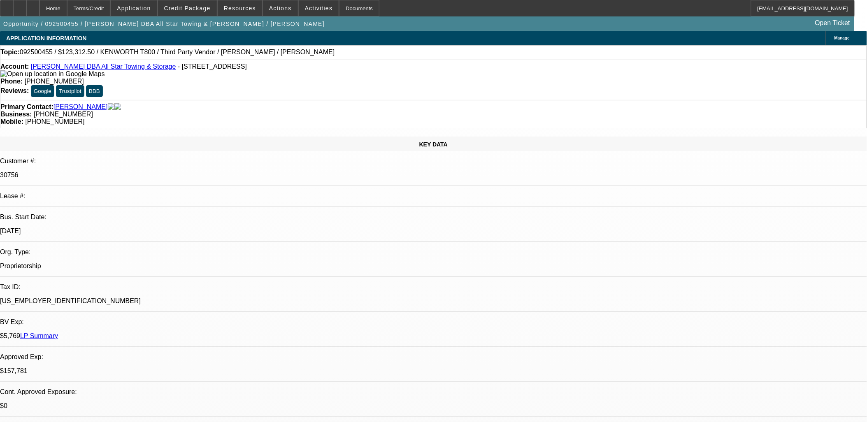
select select "0"
select select "2"
select select "0.1"
select select "4"
